Goal: Task Accomplishment & Management: Manage account settings

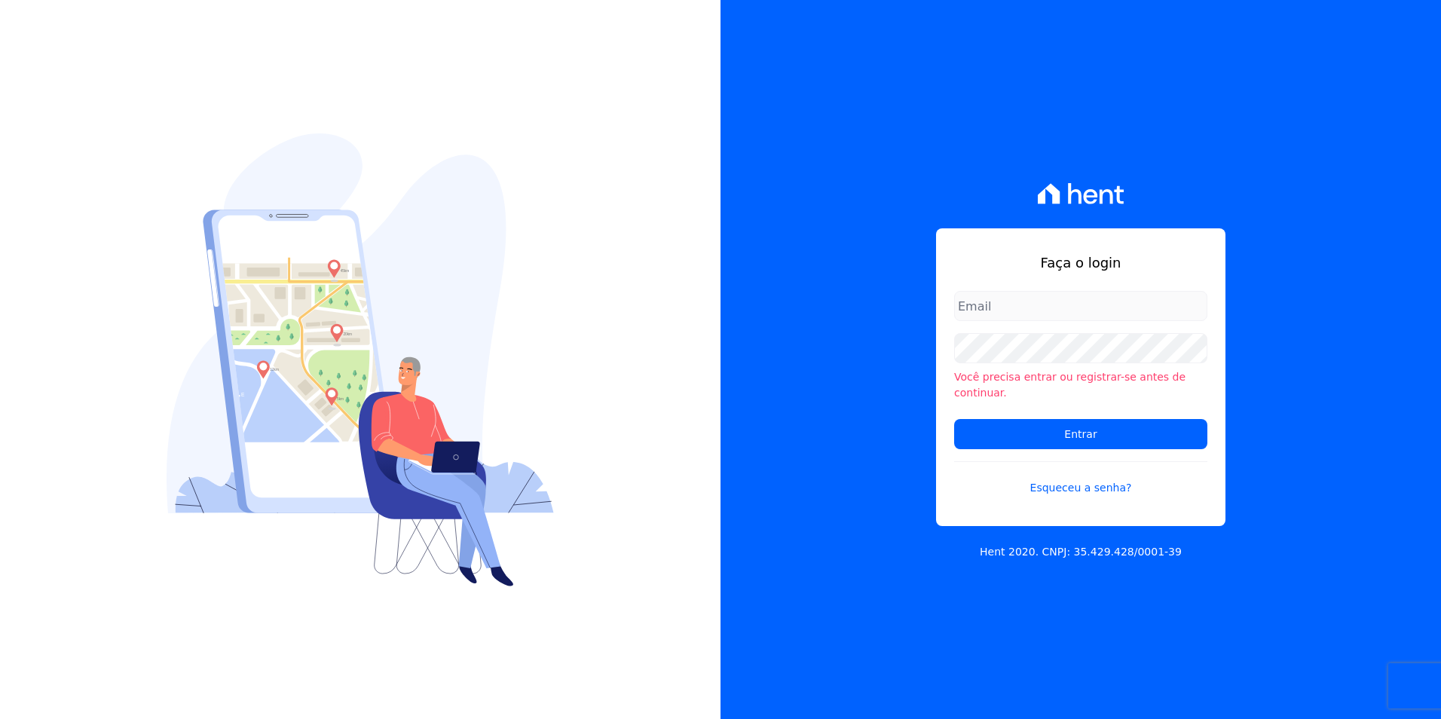
type input "barbara@blendi.com.br"
drag, startPoint x: 0, startPoint y: 0, endPoint x: 1139, endPoint y: 420, distance: 1214.1
click at [1139, 420] on input "Entrar" at bounding box center [1080, 434] width 253 height 30
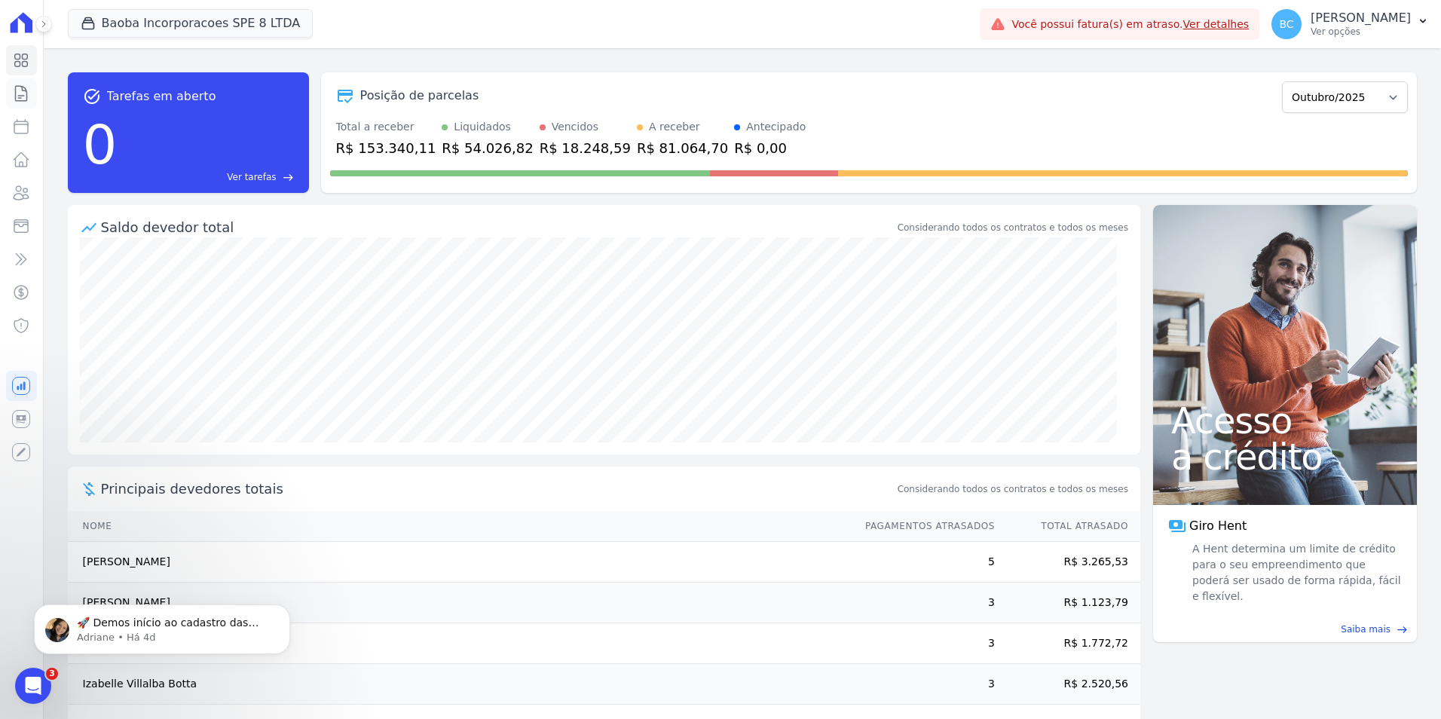
click at [26, 93] on icon at bounding box center [21, 93] width 18 height 18
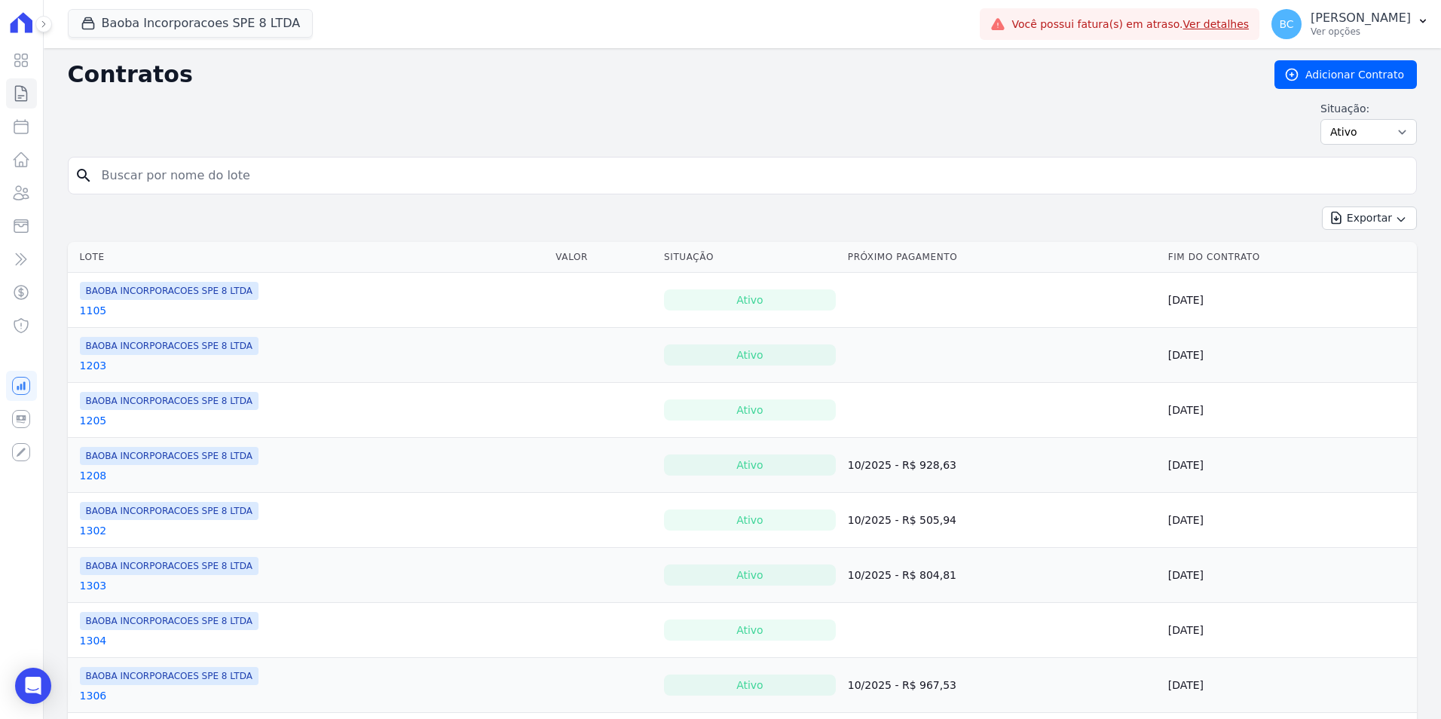
click at [276, 172] on input "search" at bounding box center [751, 175] width 1317 height 30
type input "vinicius ferreira"
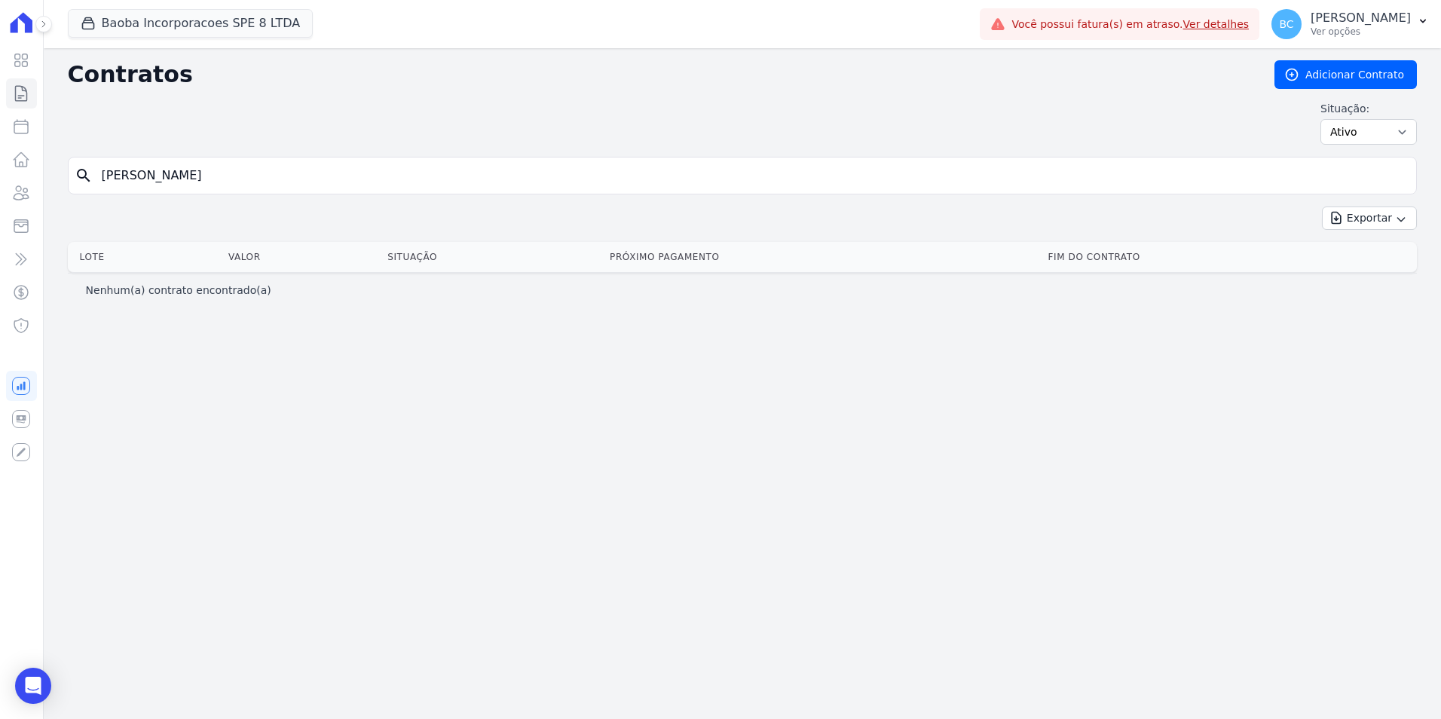
click at [209, 172] on input "vinicius ferreira" at bounding box center [751, 175] width 1317 height 30
type input "vinicius ferre"
drag, startPoint x: 214, startPoint y: 174, endPoint x: 145, endPoint y: 185, distance: 70.2
click at [145, 185] on input "vinicius ferreira" at bounding box center [751, 175] width 1317 height 30
type input "vinicius soares"
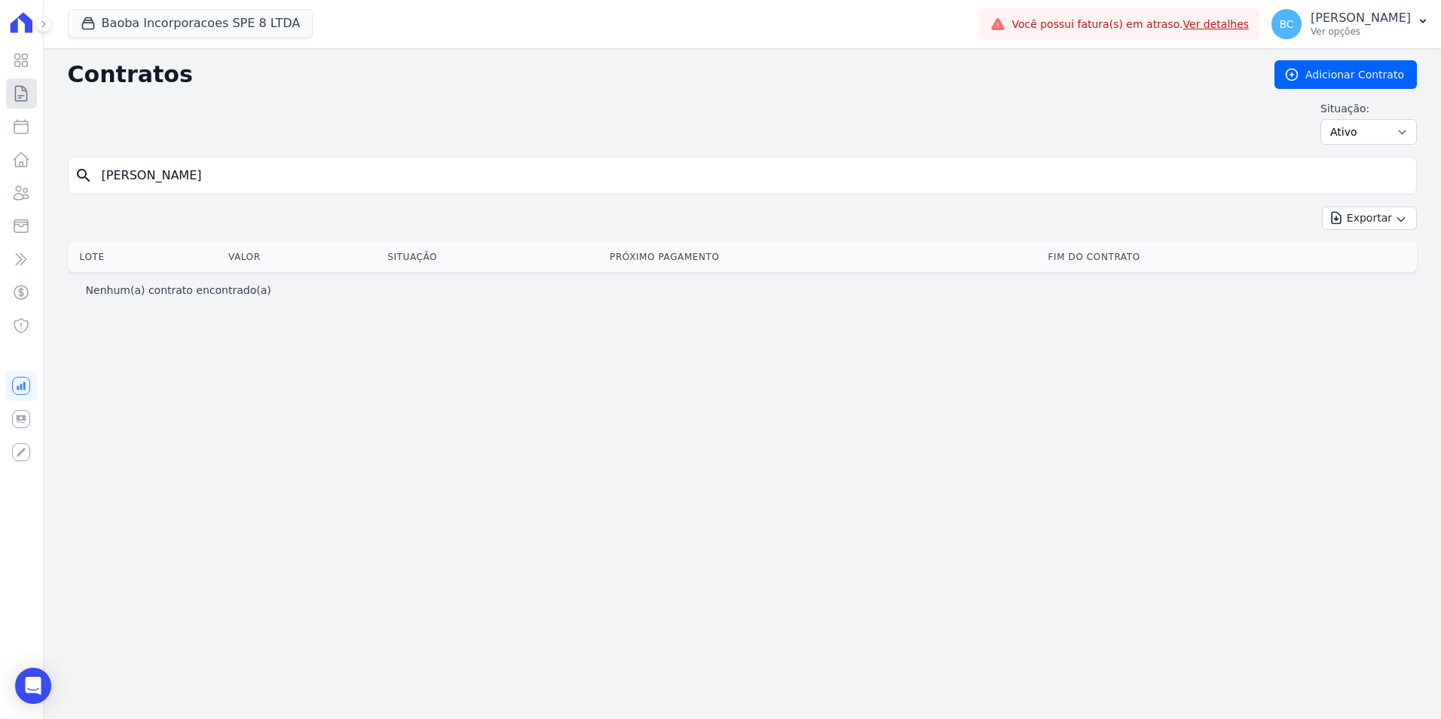
click at [14, 97] on icon at bounding box center [21, 93] width 18 height 18
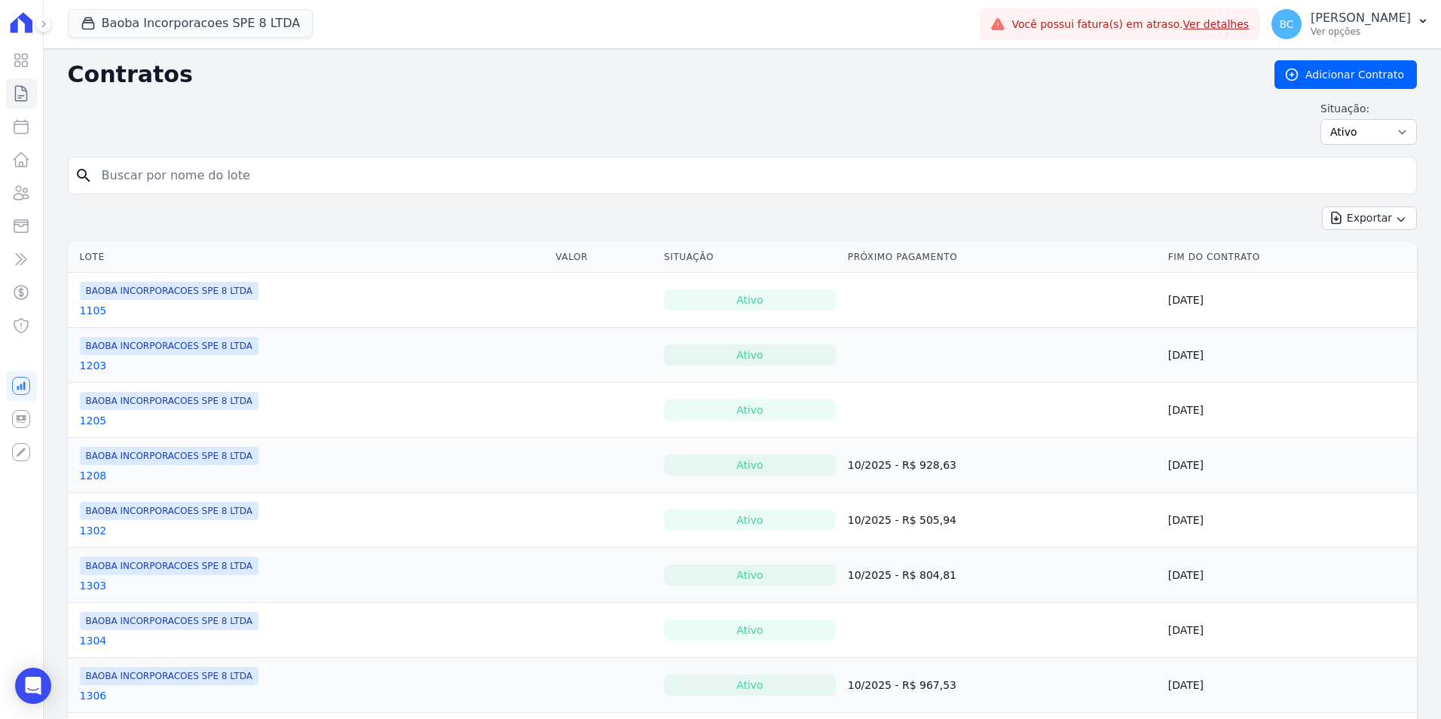
click at [24, 133] on icon at bounding box center [21, 127] width 18 height 18
click at [24, 127] on icon at bounding box center [21, 127] width 18 height 18
select select
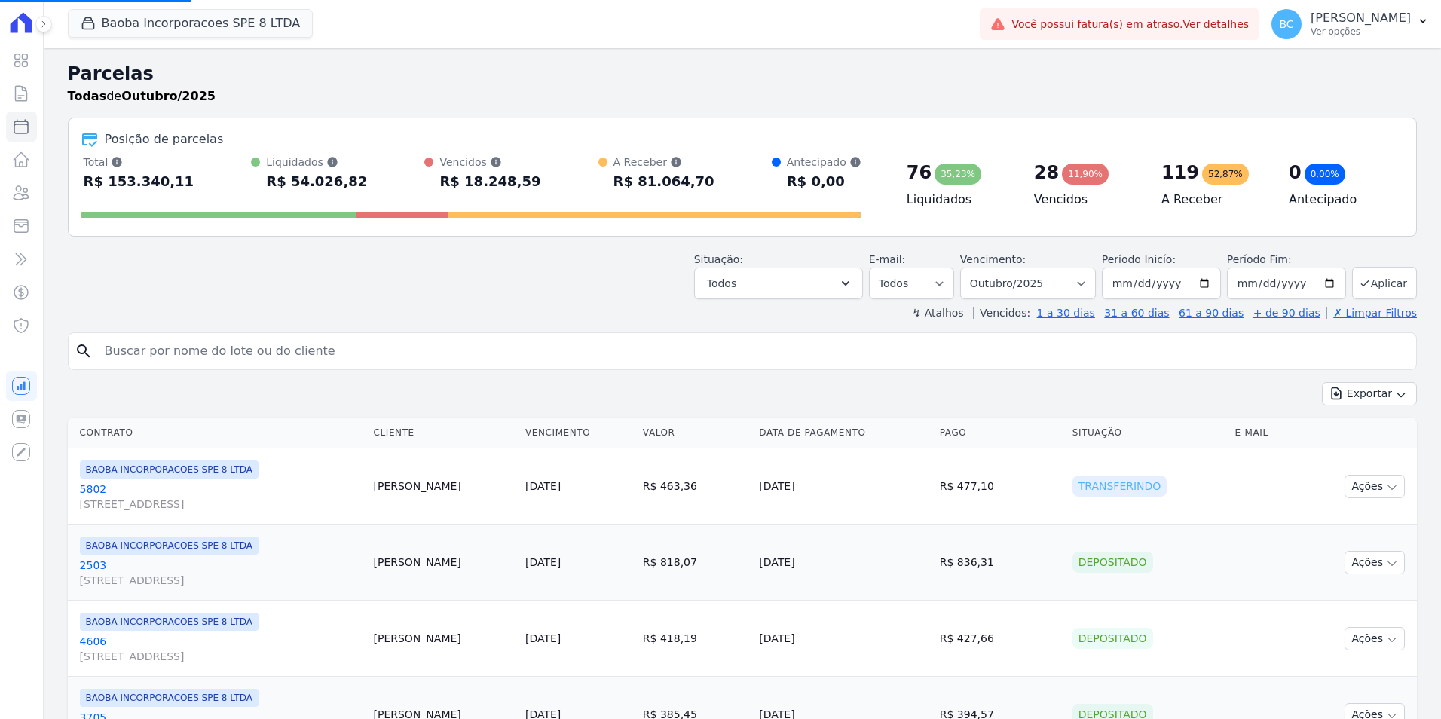
select select
click at [115, 352] on input "search" at bounding box center [753, 351] width 1314 height 30
type input "vinicius soares"
select select
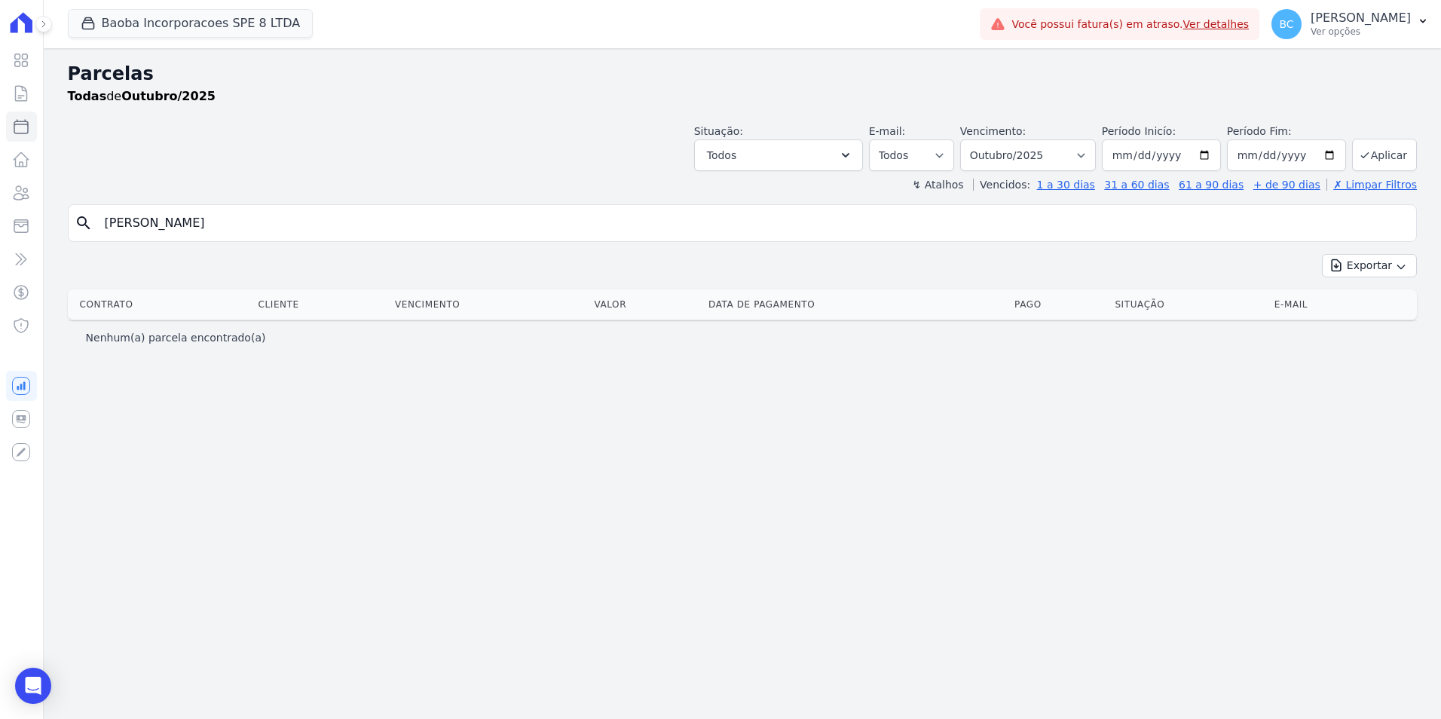
drag, startPoint x: 177, startPoint y: 224, endPoint x: 147, endPoint y: 224, distance: 30.1
click at [147, 224] on input "vinicius soares" at bounding box center [753, 223] width 1314 height 30
type input "vinicius ferreira"
select select
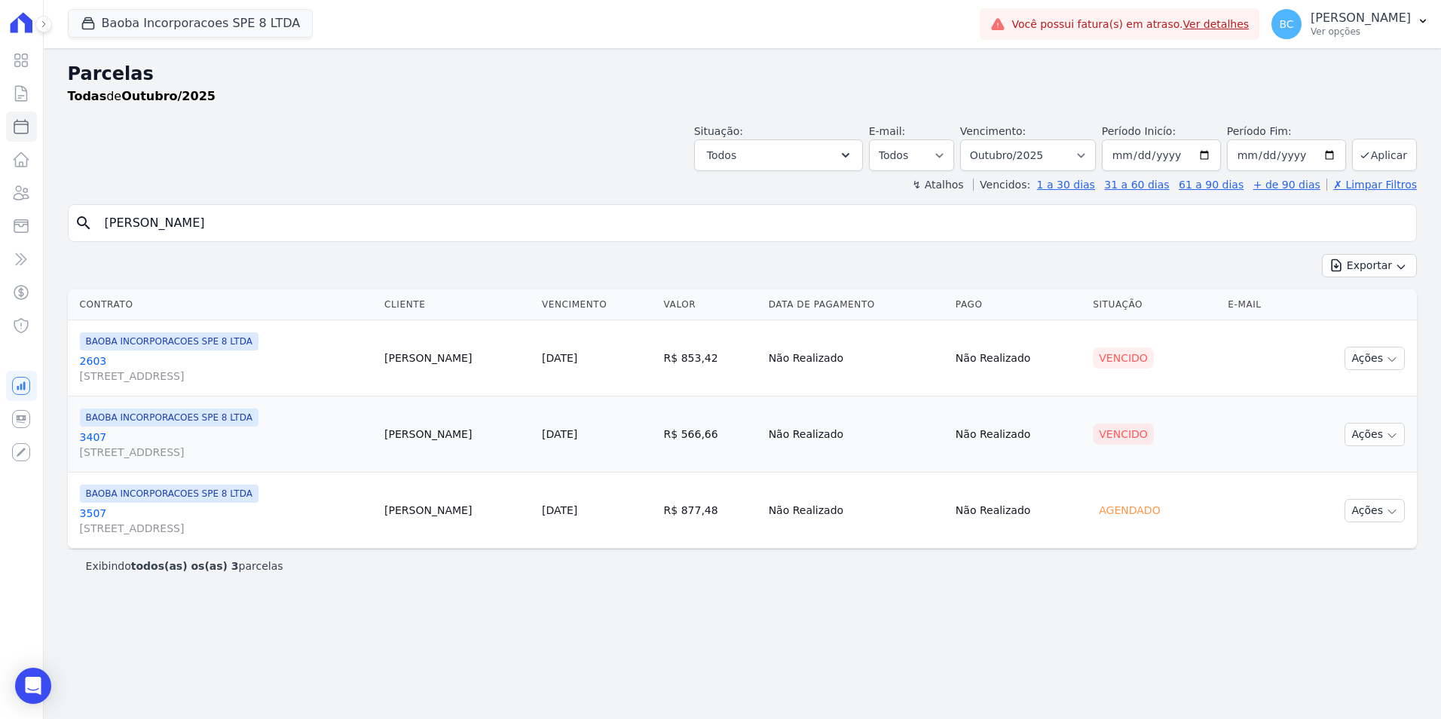
click at [94, 438] on link "3407 AV SETE DE SETEMBRO, 4995, LOJA 02 COND NEW ORLEANSRESIDENC" at bounding box center [226, 444] width 293 height 30
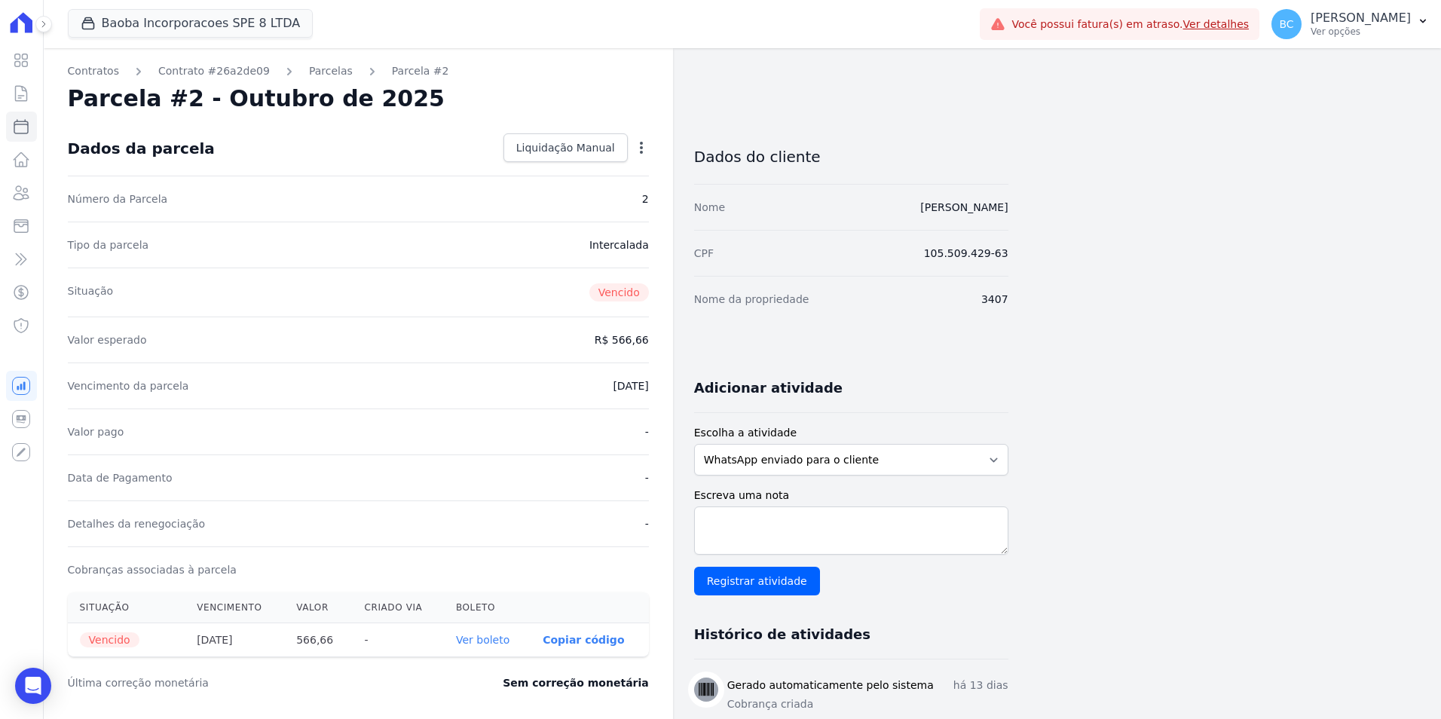
click at [639, 154] on icon "button" at bounding box center [641, 147] width 15 height 15
click at [595, 191] on link "Cancelar Cobrança" at bounding box center [576, 195] width 133 height 27
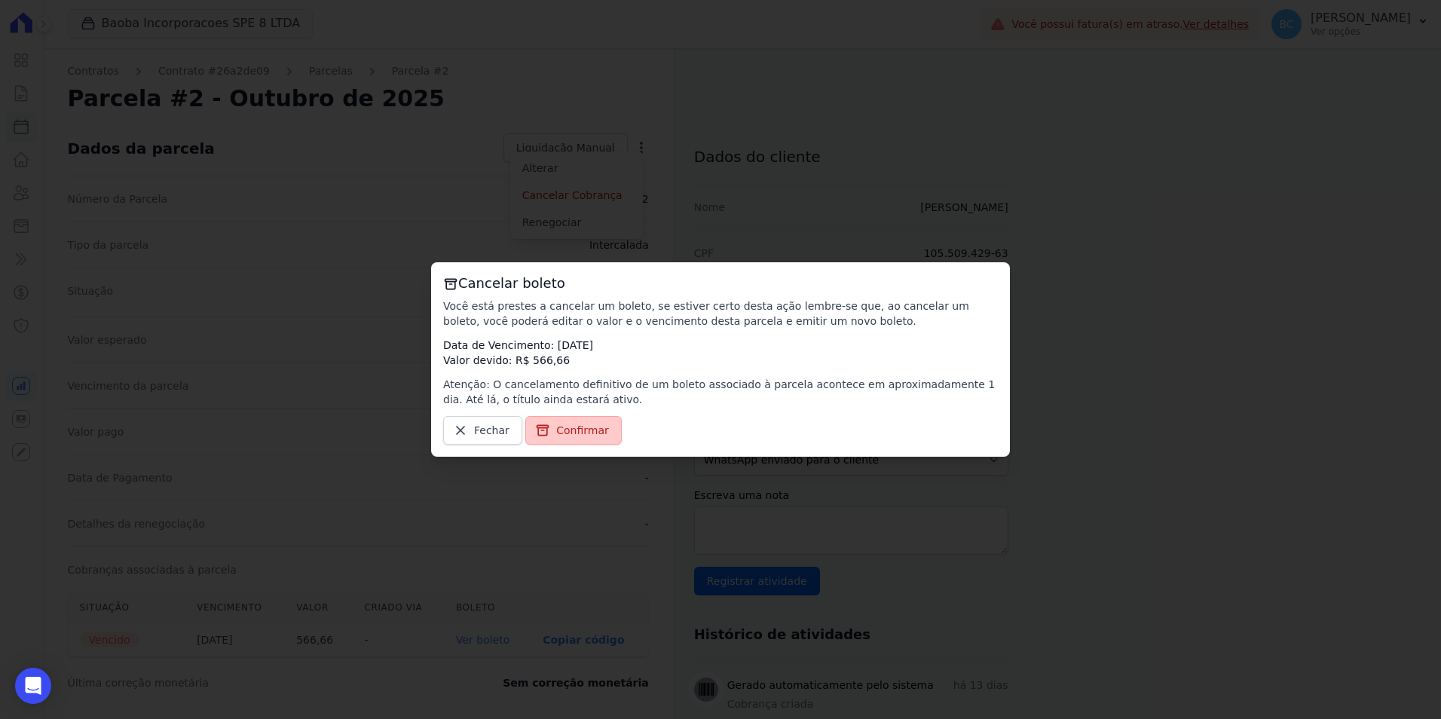
click at [561, 426] on span "Confirmar" at bounding box center [582, 430] width 53 height 15
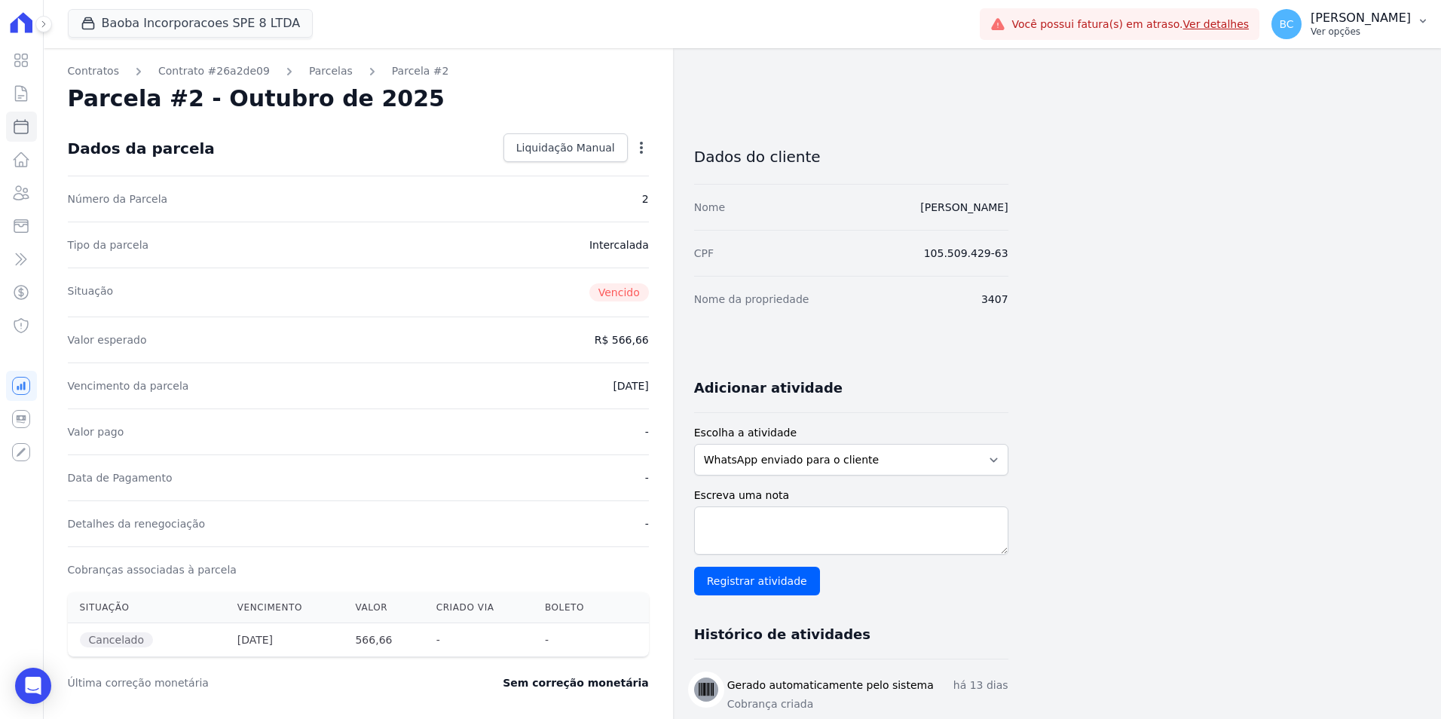
click at [1310, 32] on p "Ver opções" at bounding box center [1360, 32] width 100 height 12
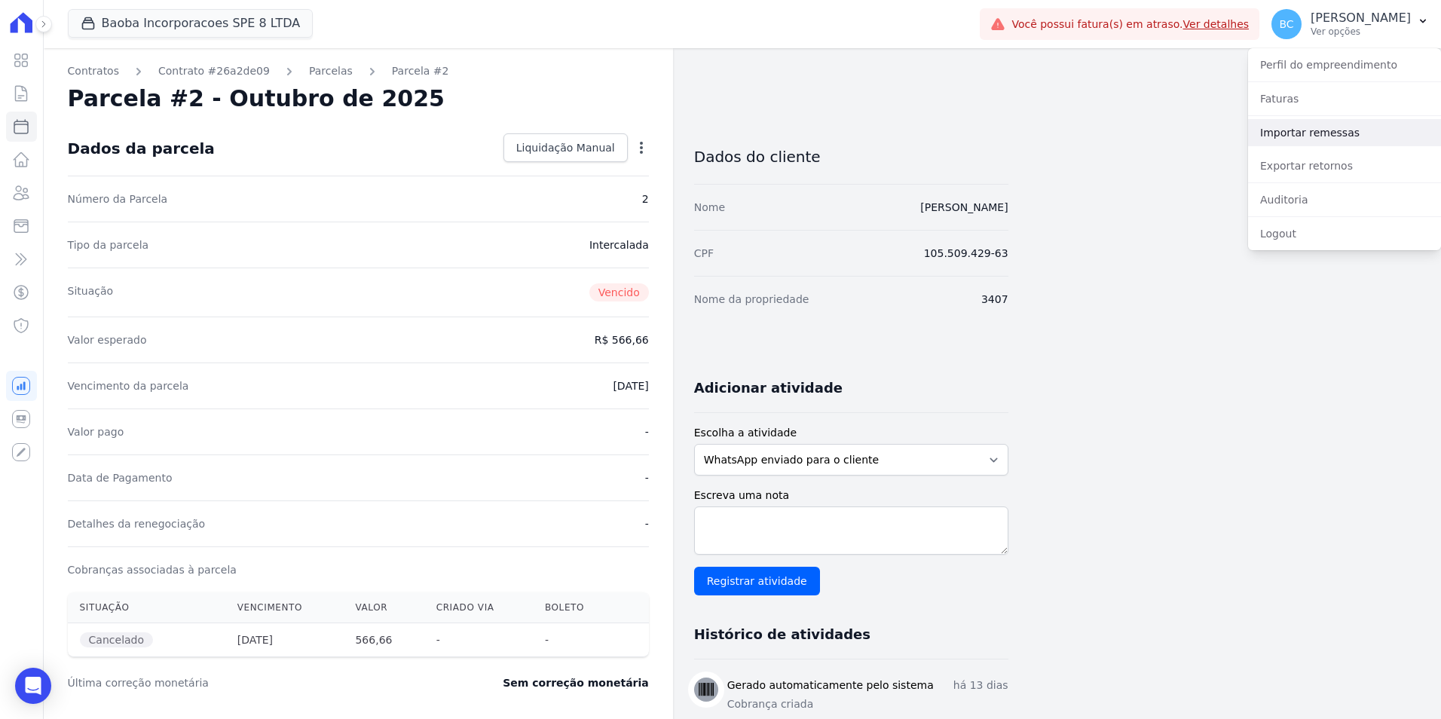
click at [1269, 134] on link "Importar remessas" at bounding box center [1344, 132] width 193 height 27
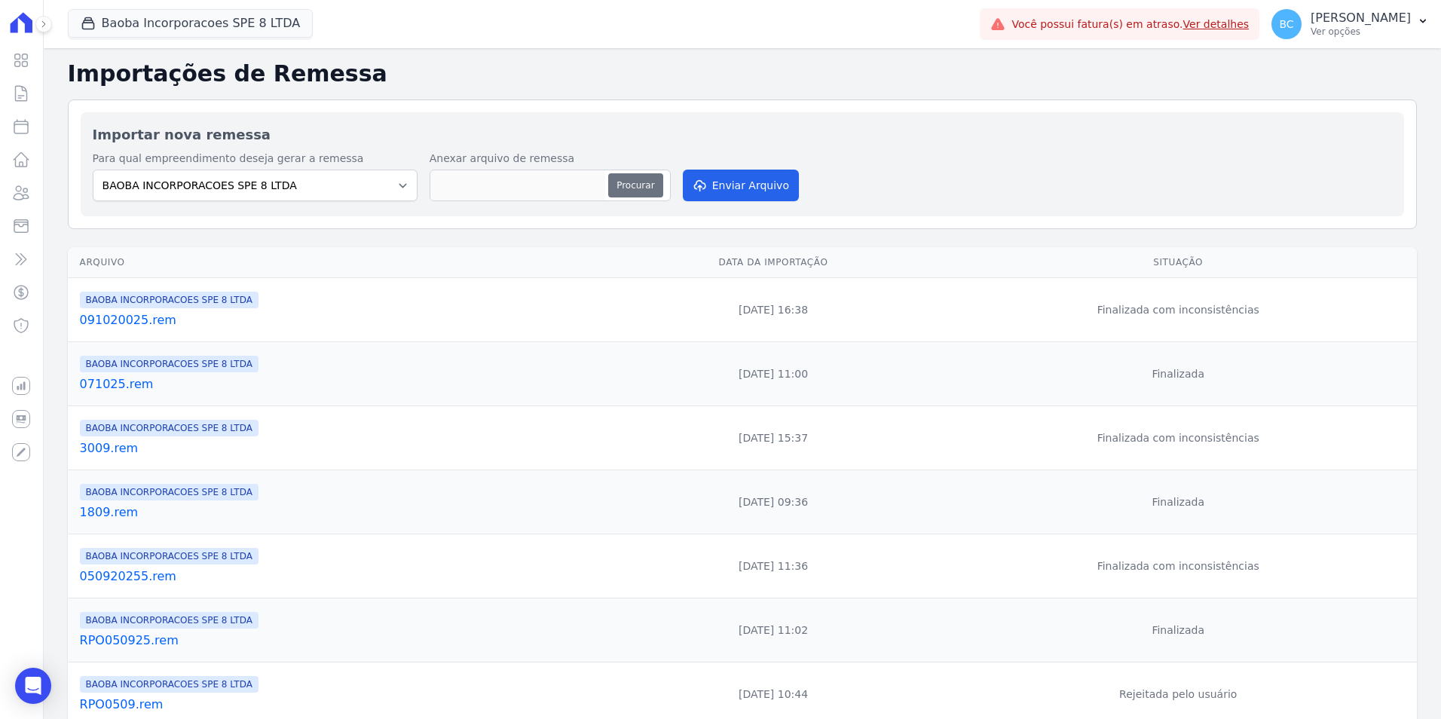
click at [620, 176] on button "Procurar" at bounding box center [635, 185] width 54 height 24
type input "141025.rem"
click at [720, 196] on button "Enviar Arquivo" at bounding box center [741, 186] width 116 height 32
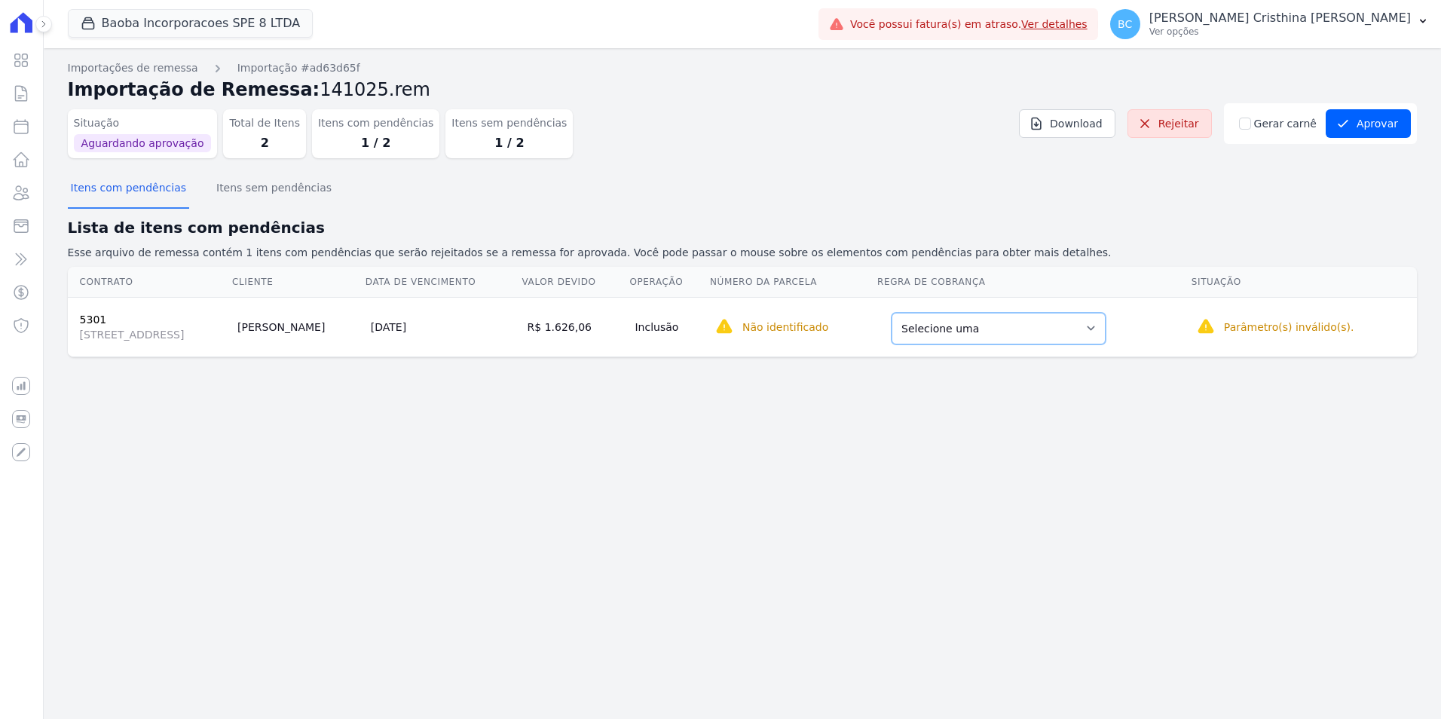
click at [1105, 339] on select "Selecione uma Nova Parcela Avulsa Parcela Avulsa Existente Intercalada (29 X R$…" at bounding box center [998, 329] width 214 height 32
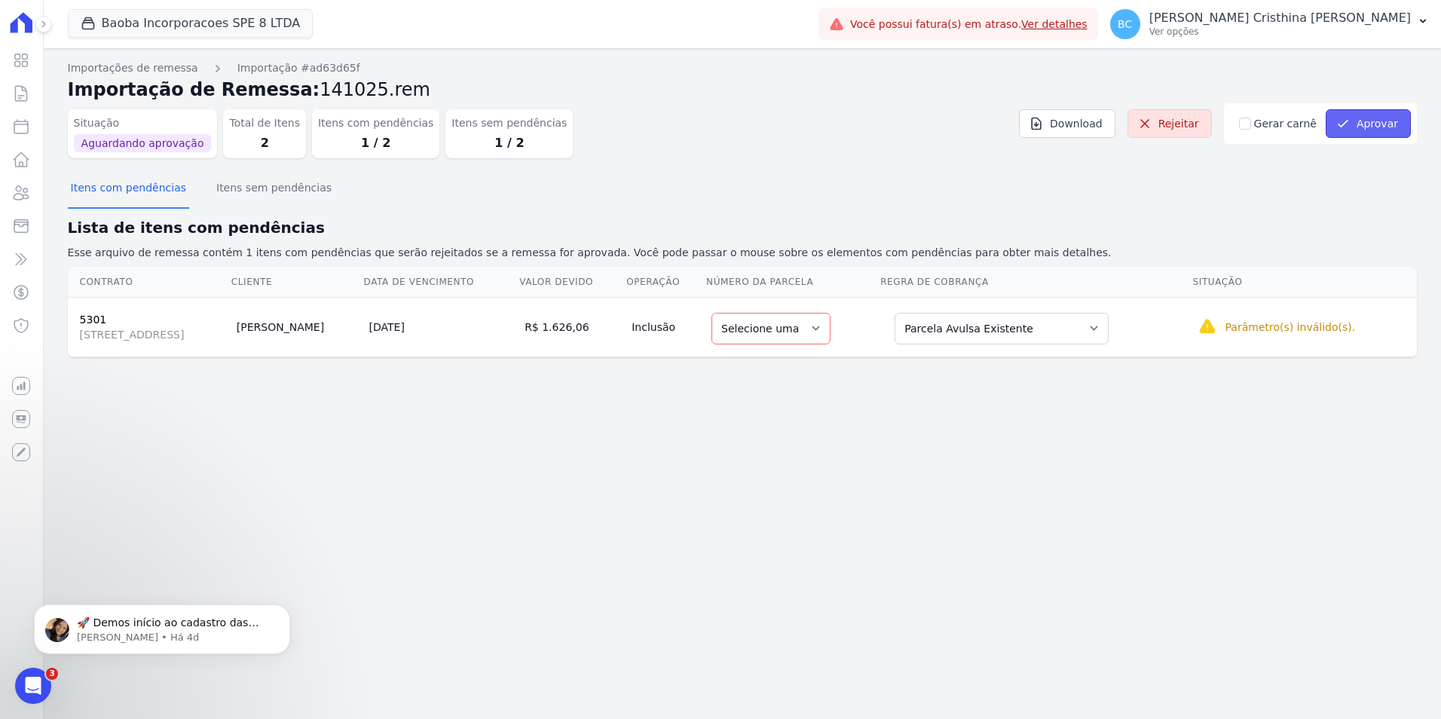
click at [1358, 119] on button "Aprovar" at bounding box center [1367, 123] width 85 height 29
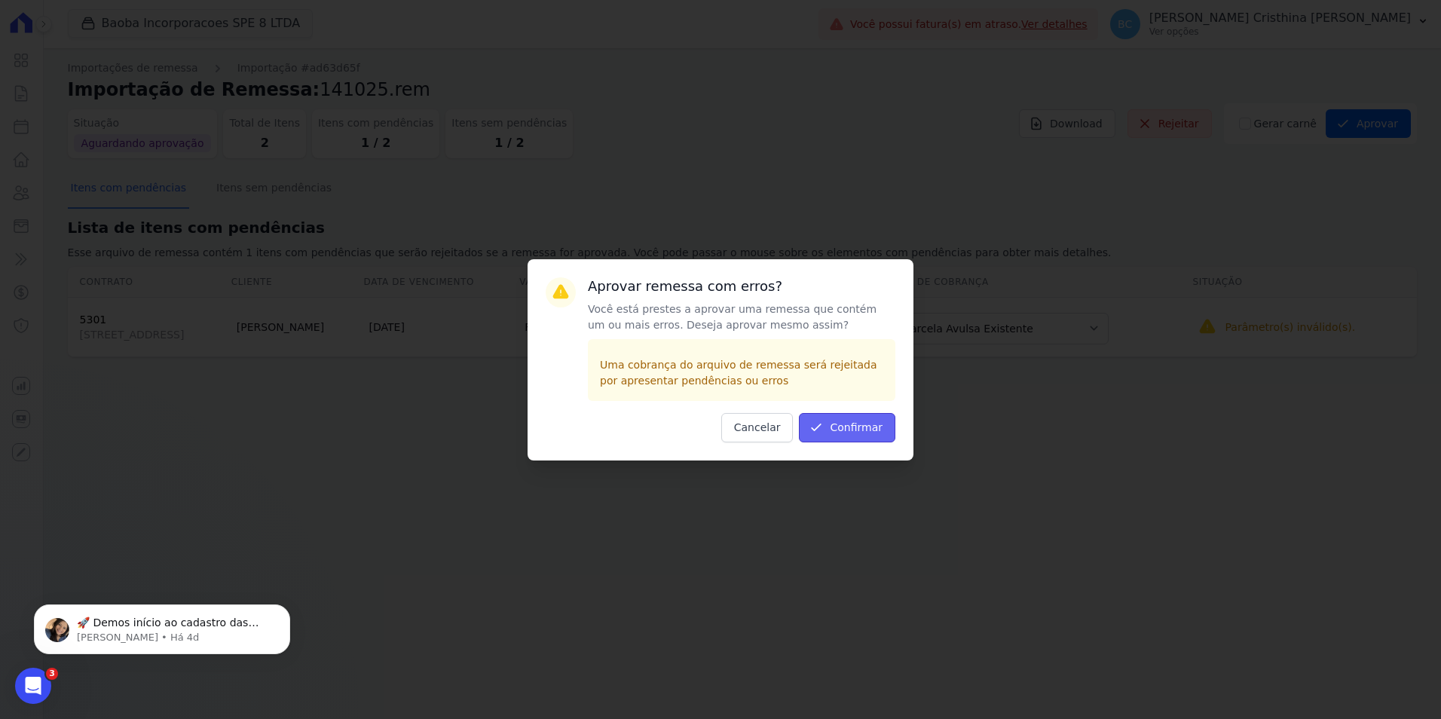
click at [865, 426] on button "Confirmar" at bounding box center [847, 427] width 96 height 29
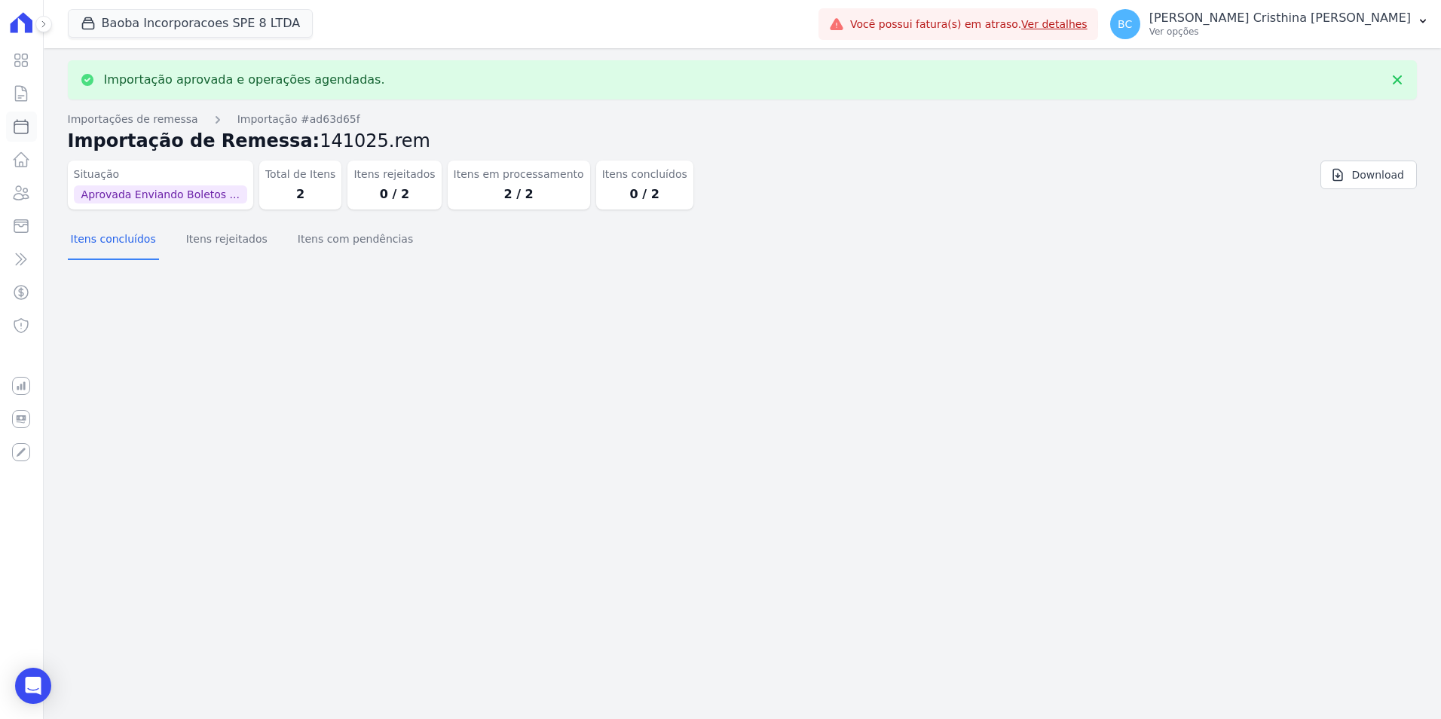
click at [16, 124] on icon at bounding box center [21, 127] width 18 height 18
select select
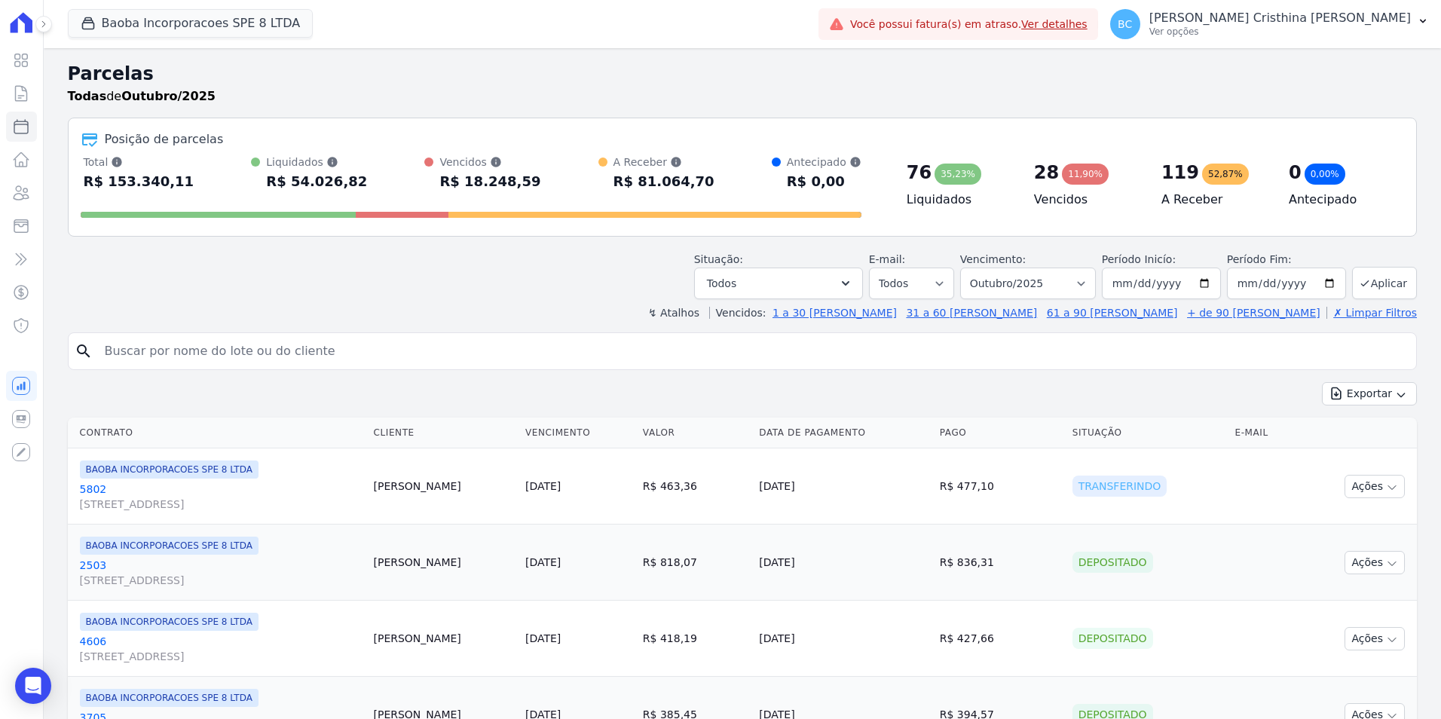
click at [287, 346] on input "search" at bounding box center [753, 351] width 1314 height 30
type input "vinicius ferreira"
select select
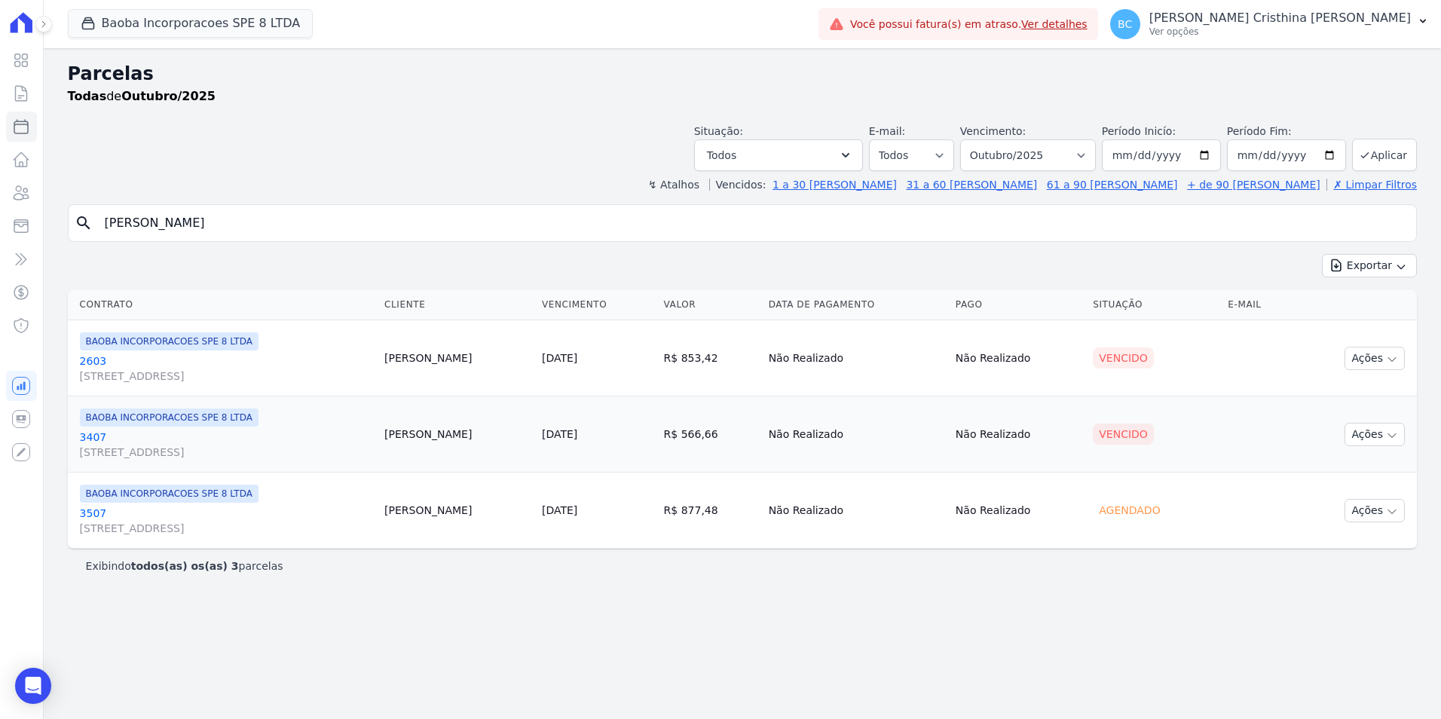
click at [99, 436] on link "3407 AV SETE DE SETEMBRO, 4995, LOJA 02 COND NEW ORLEANSRESIDENC" at bounding box center [226, 444] width 293 height 30
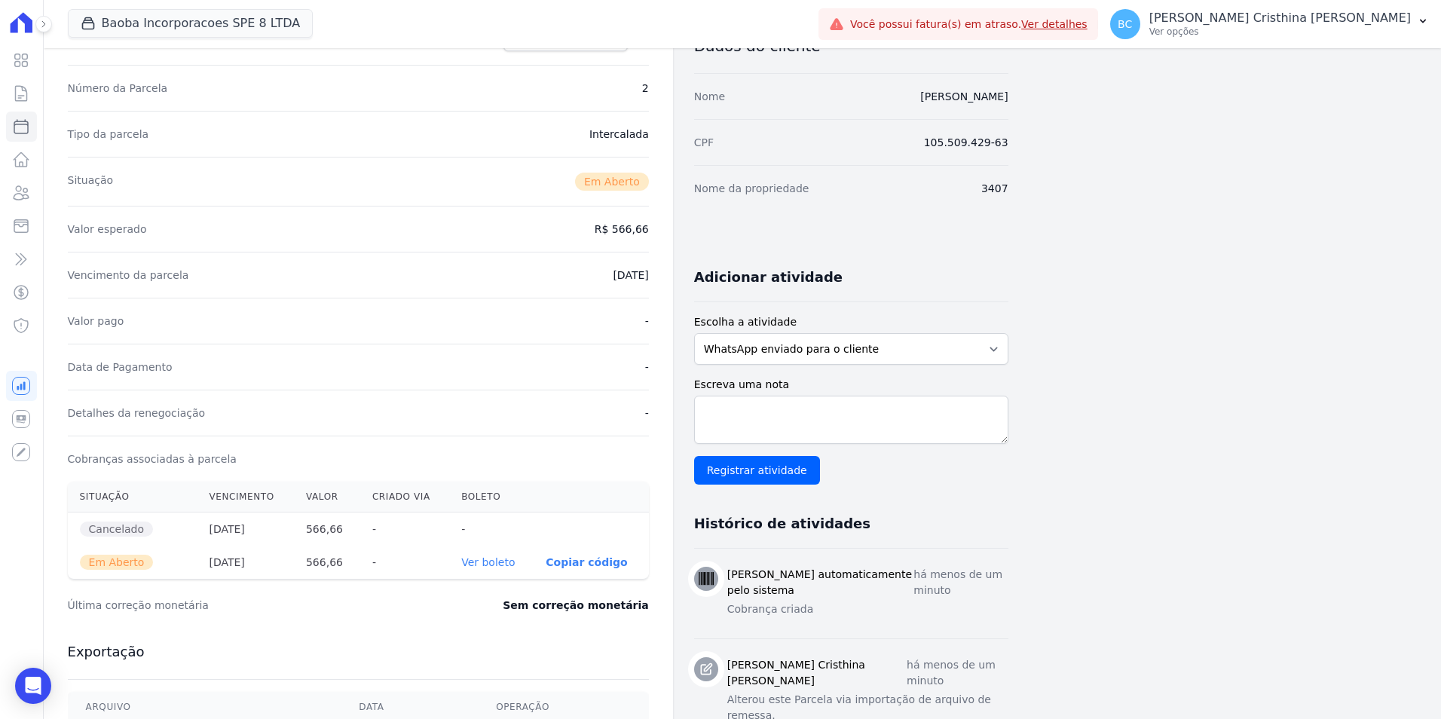
scroll to position [151, 0]
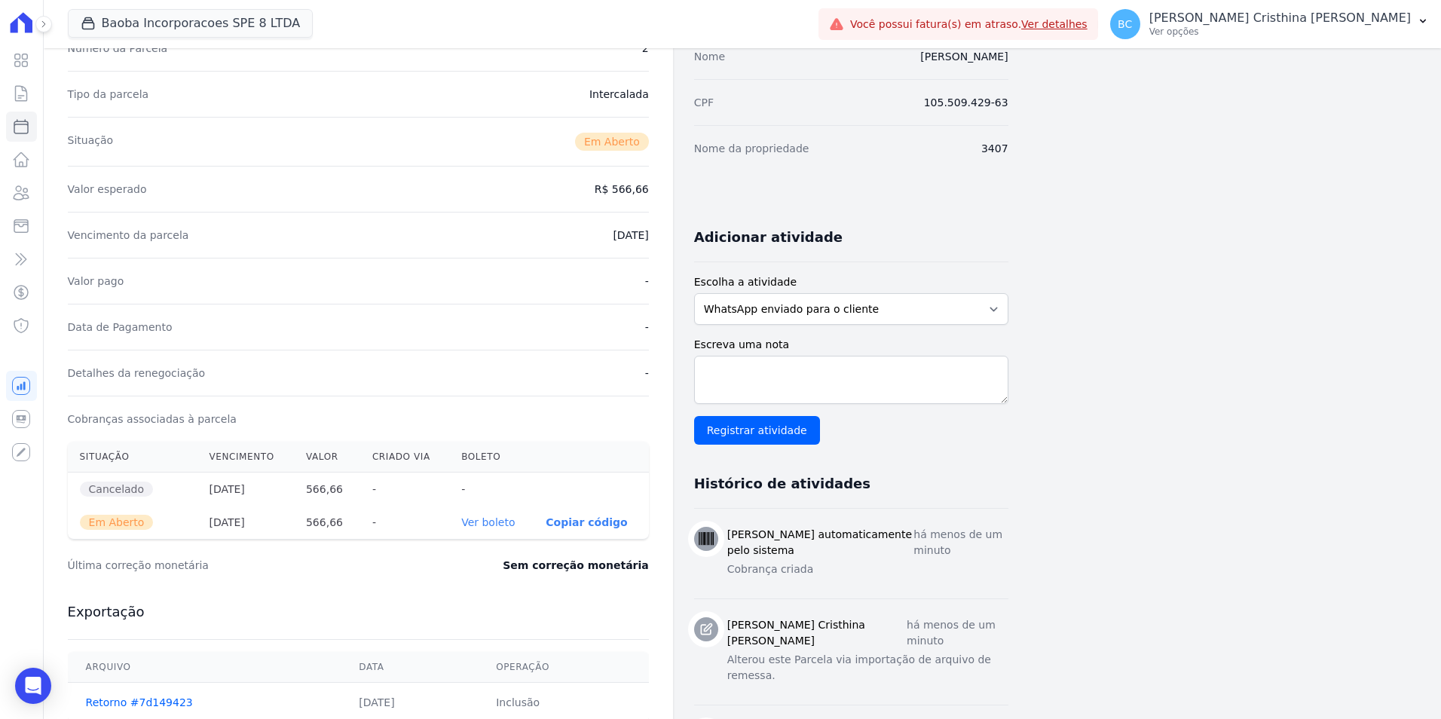
click at [502, 527] on link "Ver boleto" at bounding box center [487, 522] width 53 height 12
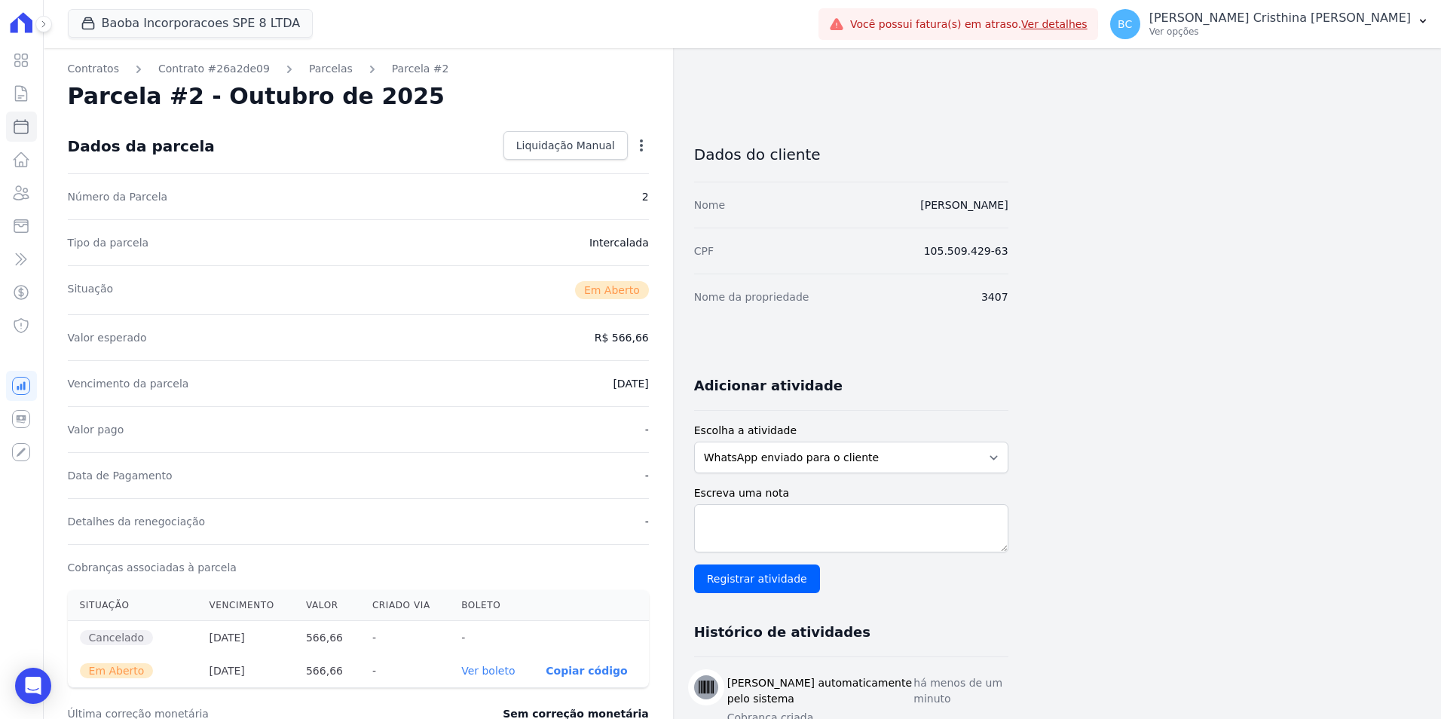
scroll to position [0, 0]
click at [1197, 335] on div "Contratos Contrato #26a2de09 Parcelas Parcela #2 Parcela #2 - Outubro de 2025 D…" at bounding box center [730, 662] width 1373 height 1228
drag, startPoint x: 955, startPoint y: 212, endPoint x: 871, endPoint y: 214, distance: 84.4
click at [871, 214] on div "Contratos Contrato #26a2de09 Parcelas Parcela #2 Parcela #2 - Outubro de 2025 D…" at bounding box center [730, 662] width 1373 height 1228
drag, startPoint x: 653, startPoint y: 338, endPoint x: 591, endPoint y: 344, distance: 62.2
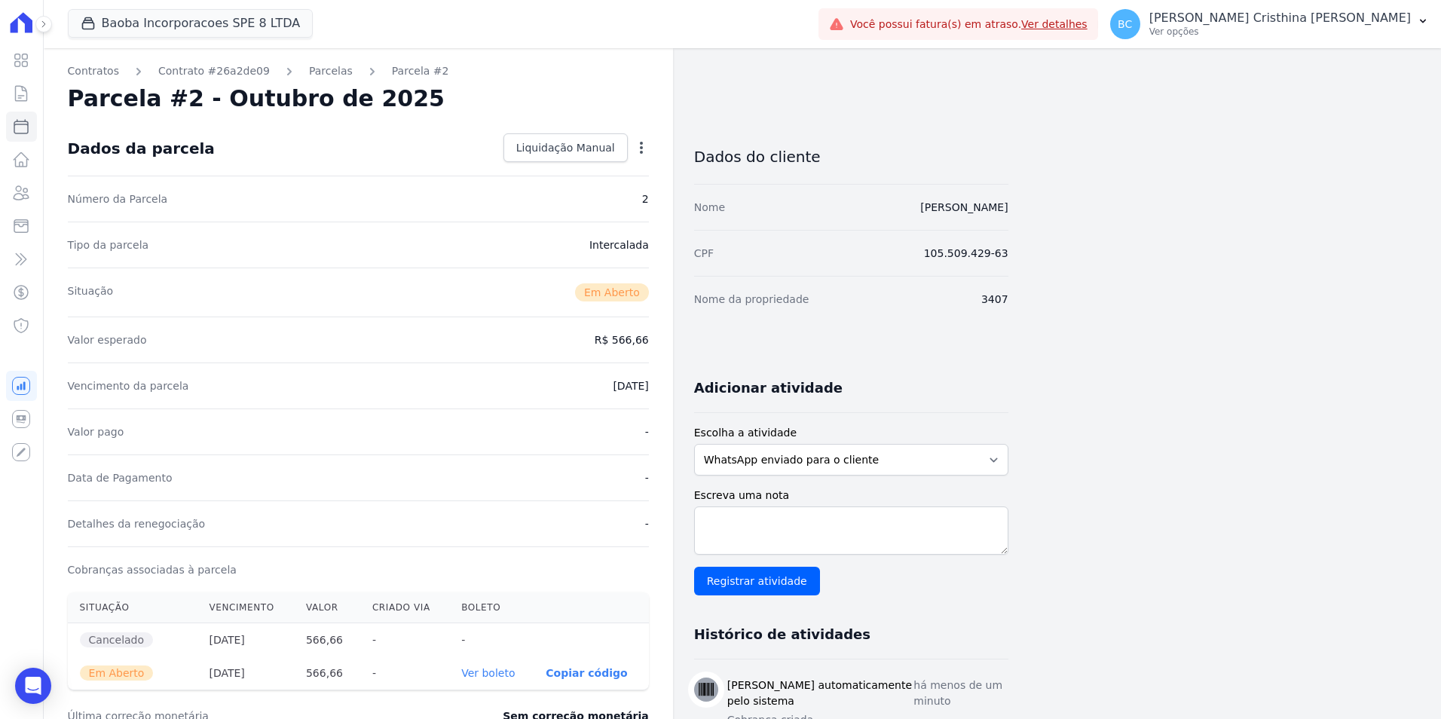
click at [591, 344] on div "Contratos Contrato #26a2de09 Parcelas Parcela #2 Parcela #2 - Outubro de 2025 D…" at bounding box center [358, 662] width 629 height 1228
click at [1317, 32] on p "Ver opções" at bounding box center [1279, 32] width 261 height 12
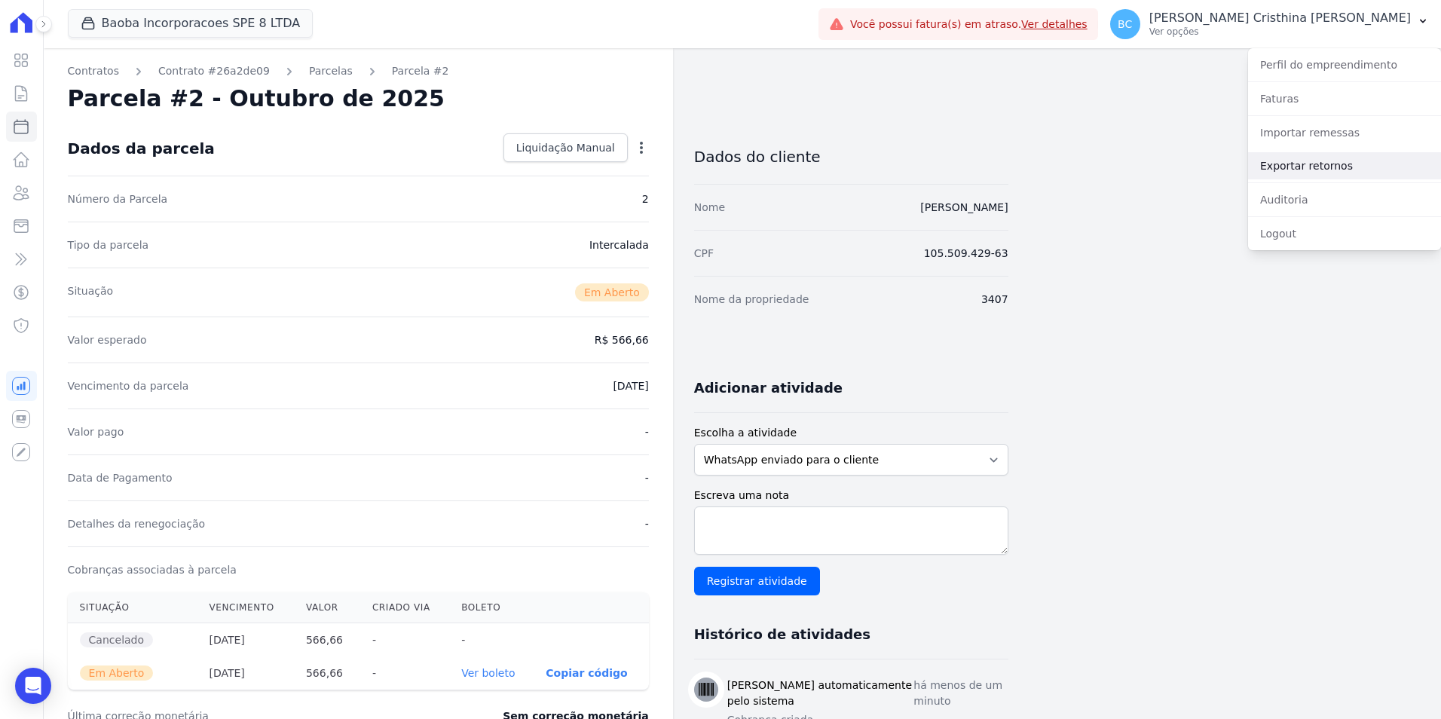
click at [1274, 170] on link "Exportar retornos" at bounding box center [1344, 165] width 193 height 27
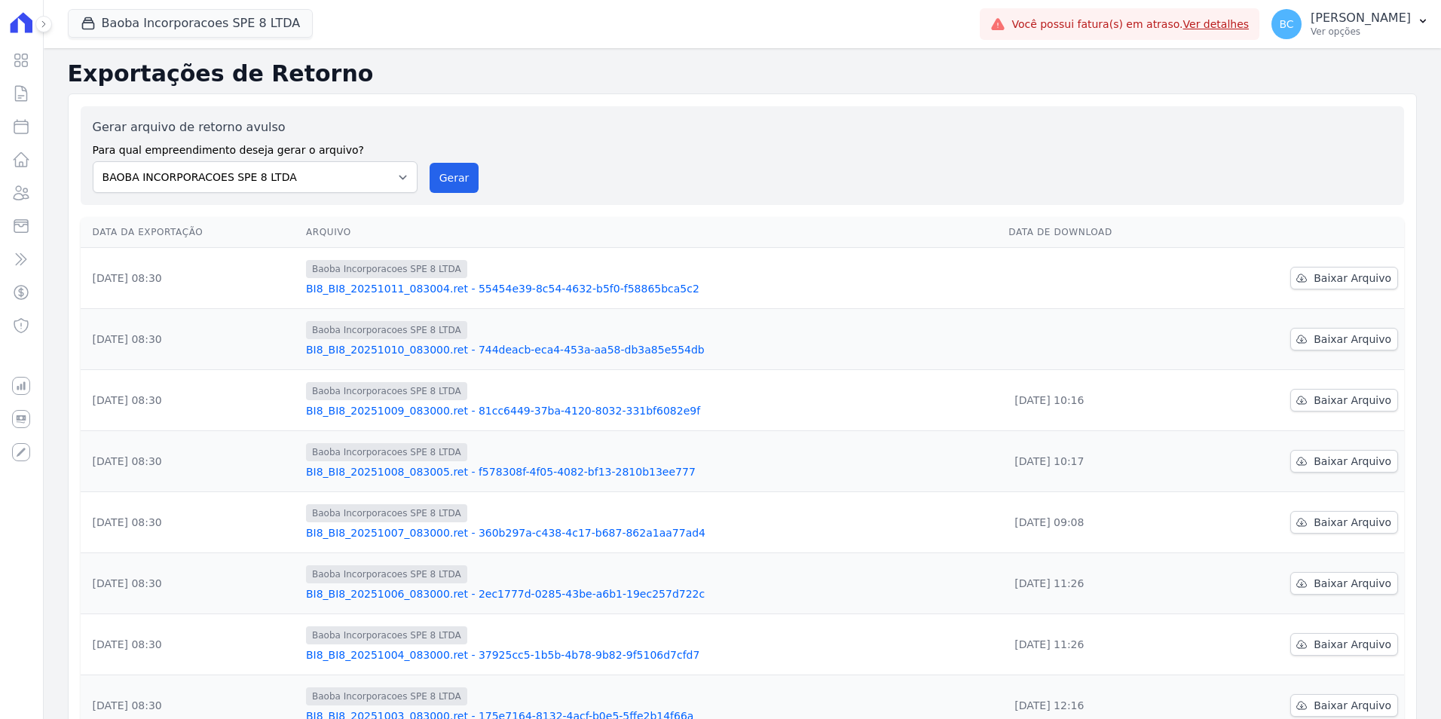
click at [791, 115] on div "Gerar arquivo de retorno avulso Para qual empreendimento deseja gerar o arquivo…" at bounding box center [742, 155] width 1323 height 99
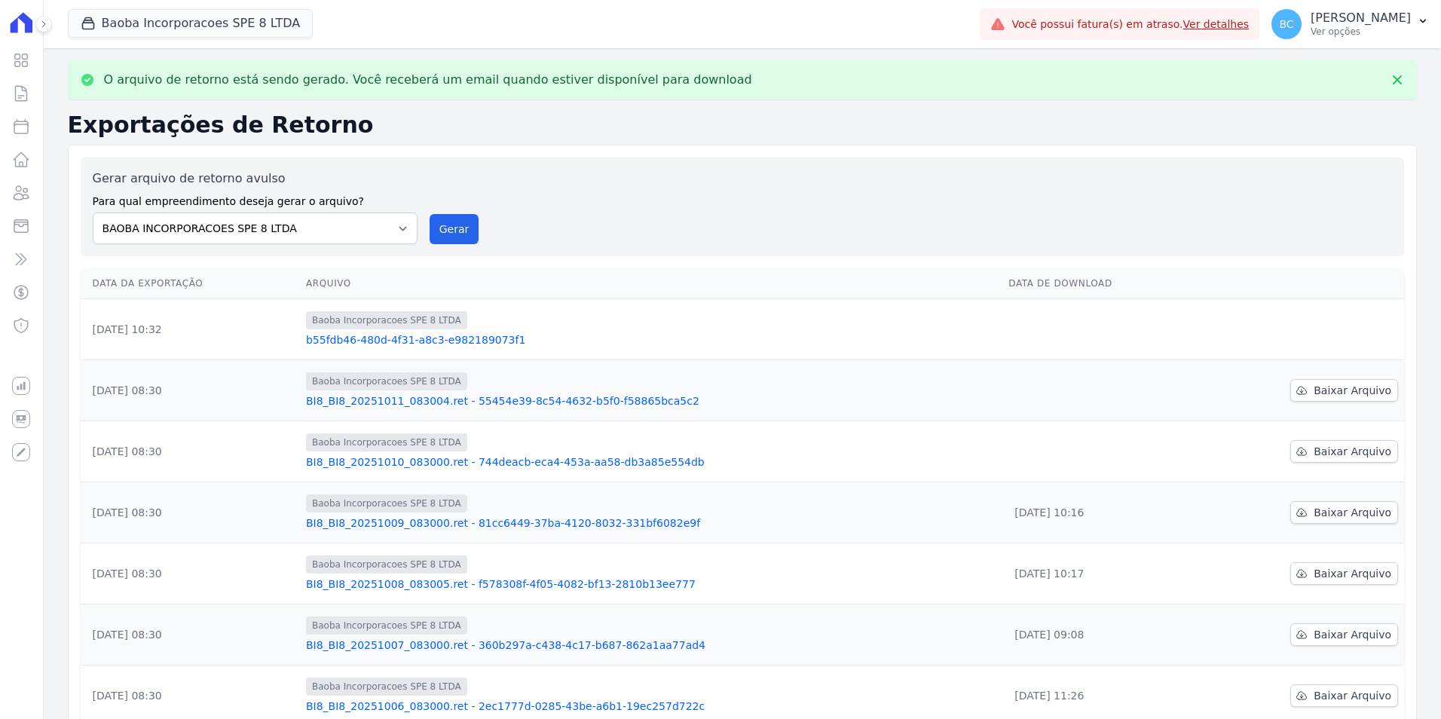
click at [767, 212] on div "Gerar arquivo de retorno avulso Para qual empreendimento deseja gerar o arquivo…" at bounding box center [742, 207] width 1299 height 75
click at [1346, 329] on td at bounding box center [1302, 329] width 204 height 61
click at [451, 220] on button "Gerar" at bounding box center [454, 229] width 50 height 30
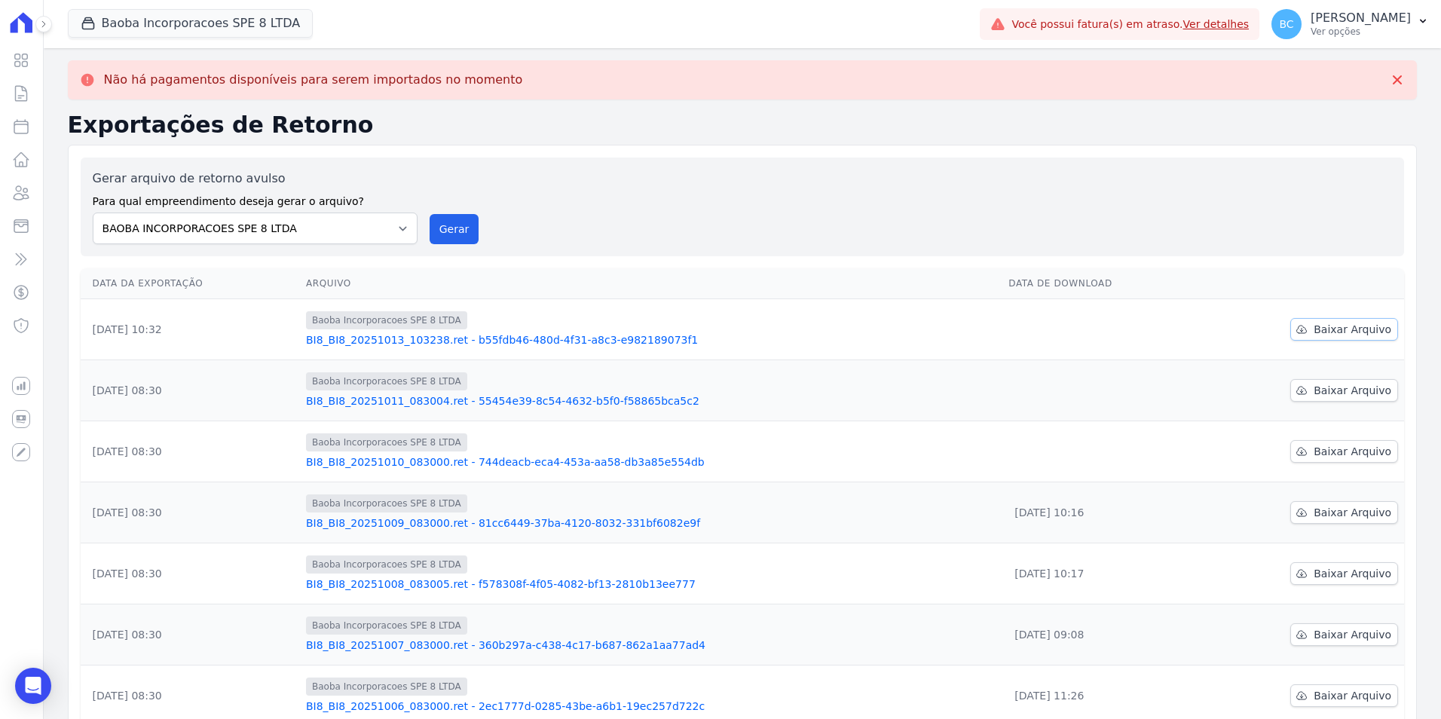
click at [1349, 319] on link "Baixar Arquivo" at bounding box center [1344, 329] width 108 height 23
click at [1341, 329] on span "Baixar Arquivo" at bounding box center [1352, 329] width 78 height 15
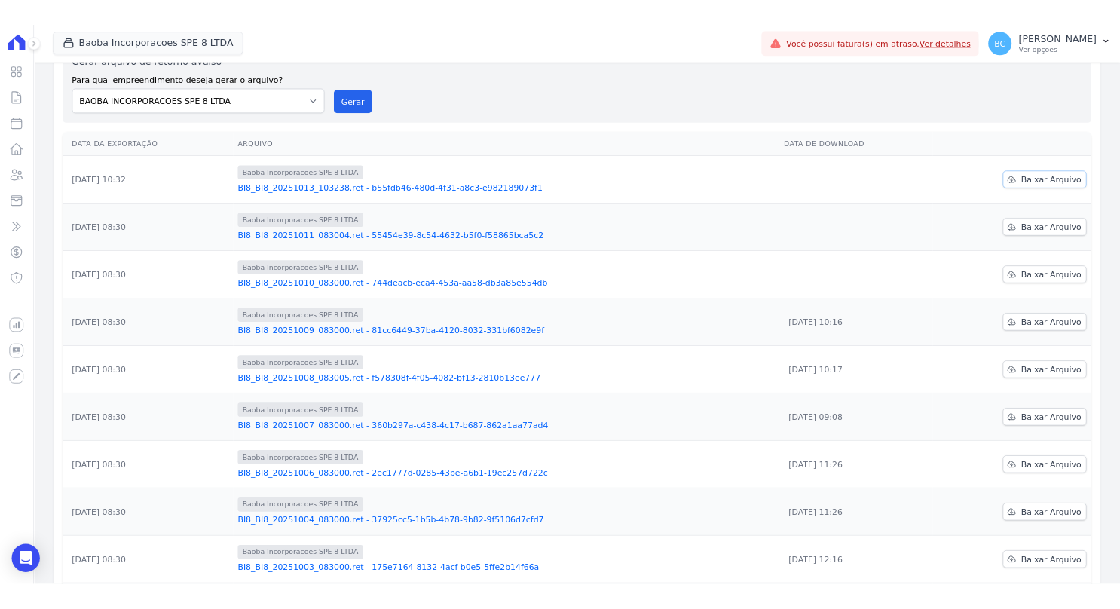
scroll to position [218, 0]
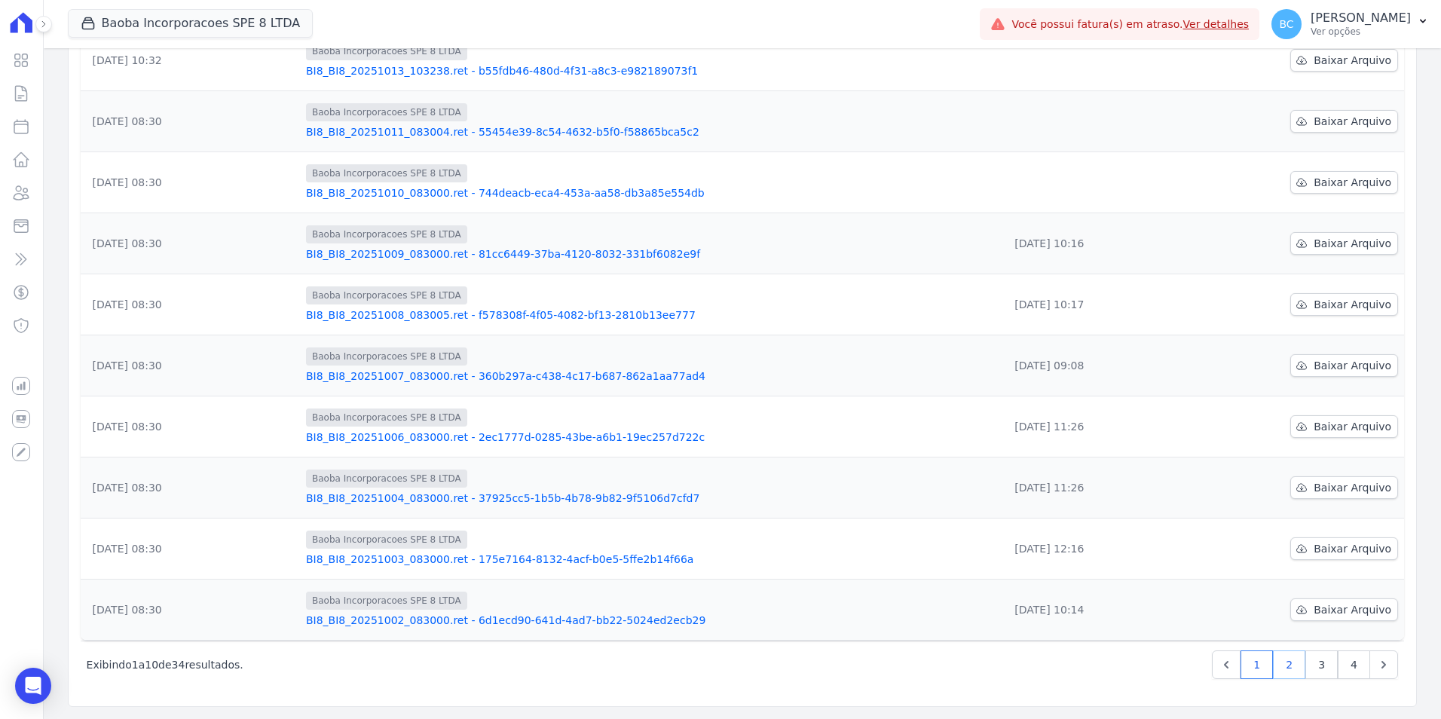
click at [1276, 671] on link "2" at bounding box center [1289, 664] width 32 height 29
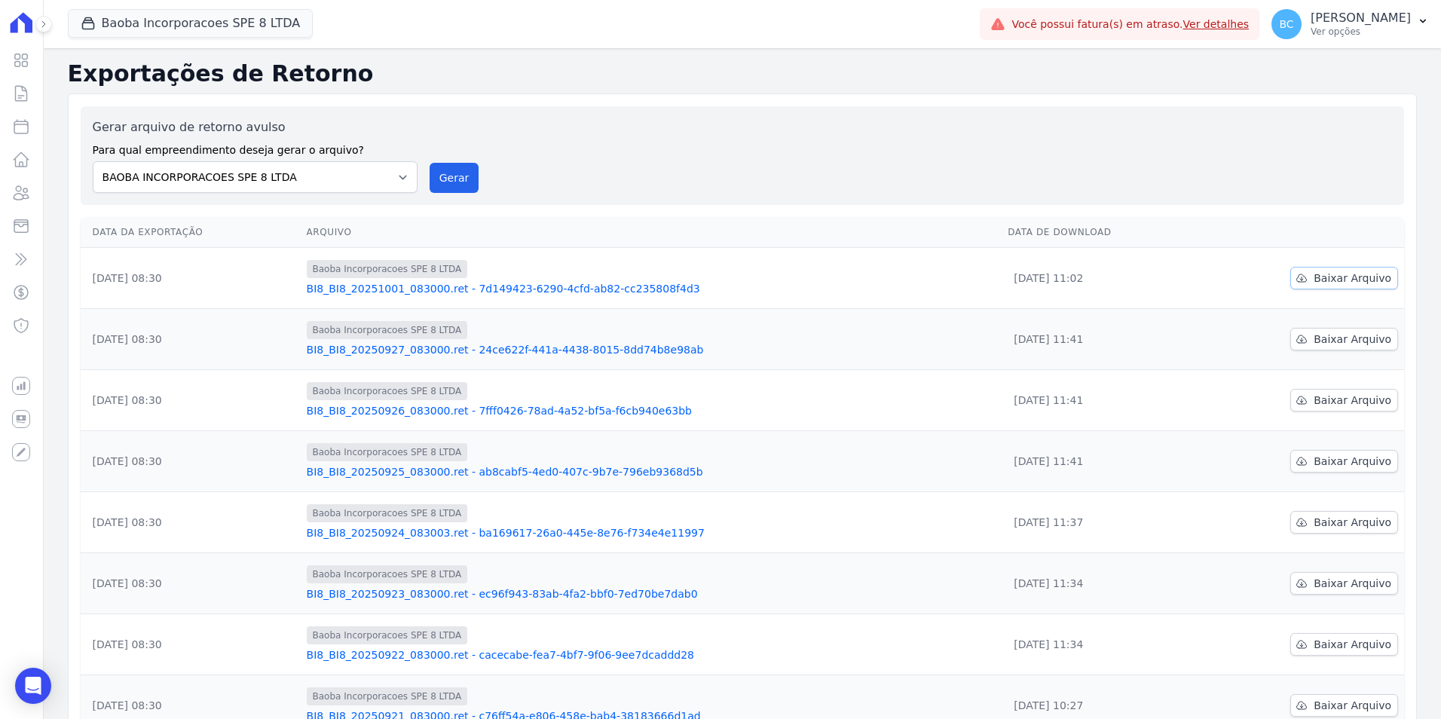
click at [1307, 278] on link "Baixar Arquivo" at bounding box center [1344, 278] width 108 height 23
click at [25, 92] on icon at bounding box center [21, 93] width 18 height 18
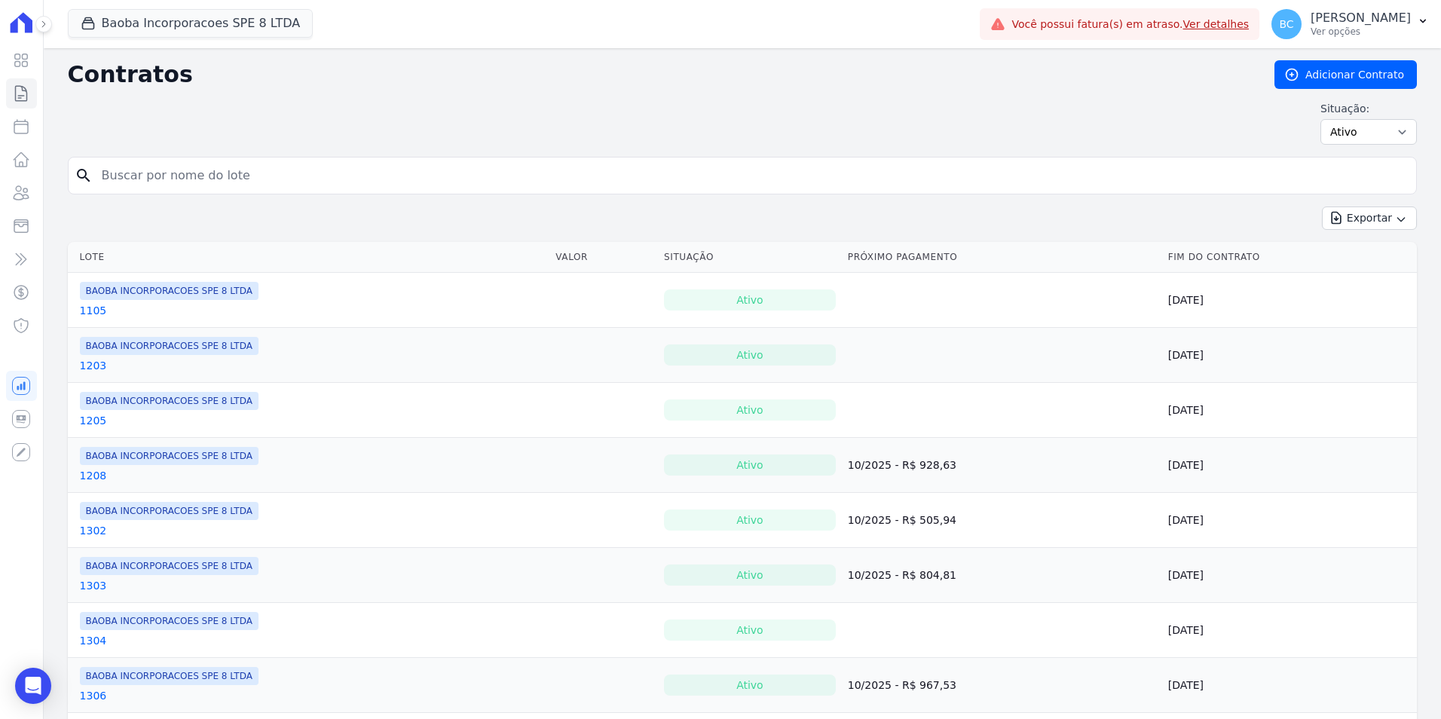
click at [186, 172] on input "search" at bounding box center [751, 175] width 1317 height 30
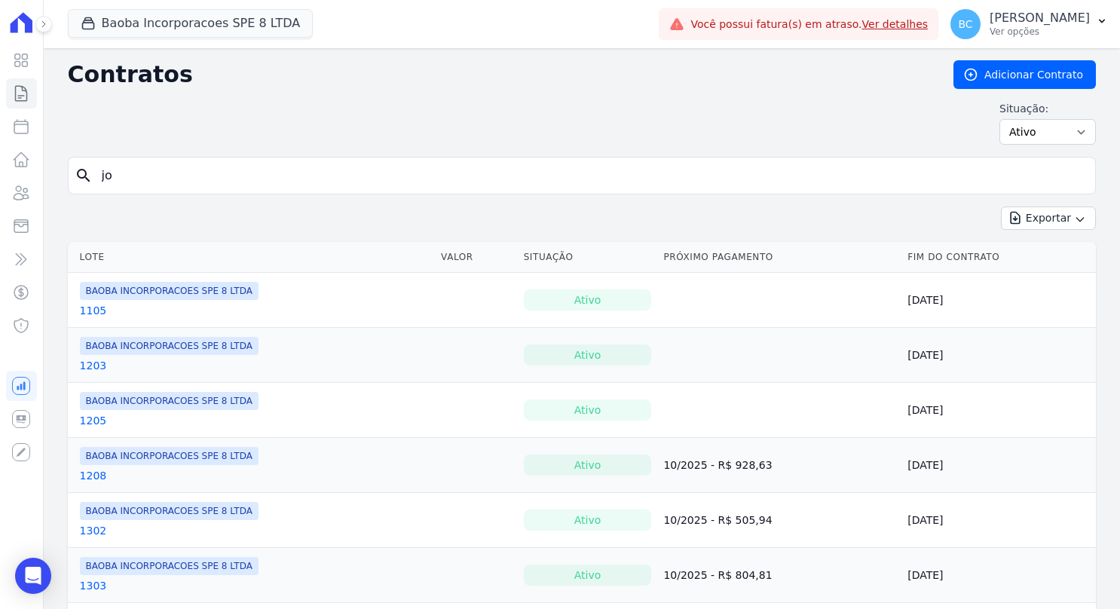
drag, startPoint x: 182, startPoint y: 178, endPoint x: 0, endPoint y: 184, distance: 181.7
click at [0, 184] on html "Visão Geral Contratos Parcelas Lotes Clientes Minha Carteira Transferências Cré…" at bounding box center [560, 304] width 1120 height 609
type input "alexandre jjo"
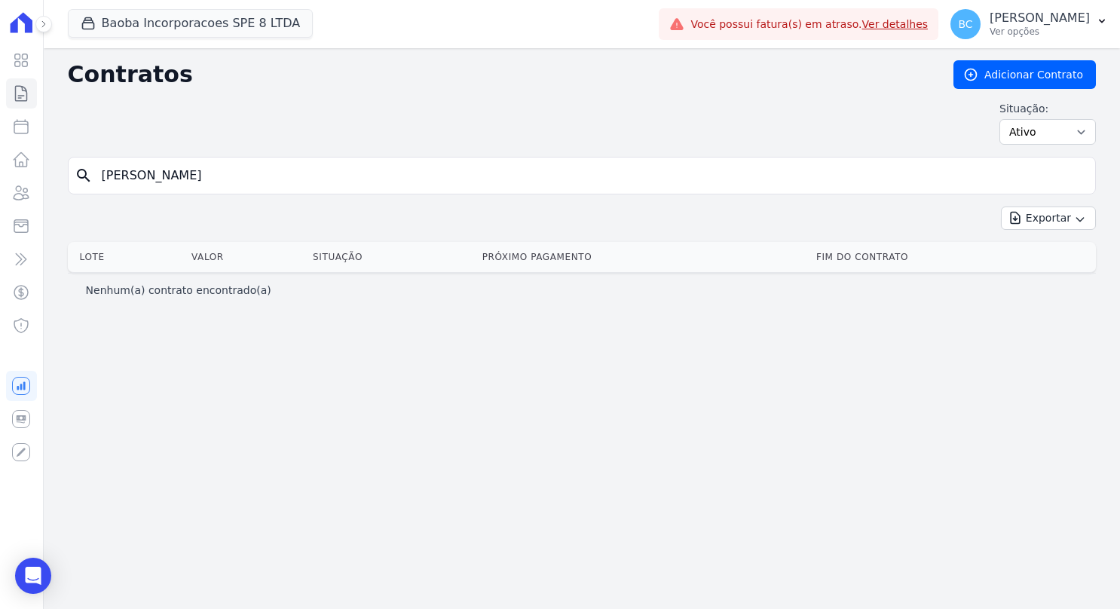
drag, startPoint x: 155, startPoint y: 176, endPoint x: 208, endPoint y: 176, distance: 52.7
click at [208, 176] on input "alexandre jjo" at bounding box center [591, 175] width 996 height 30
type input "alexandre jo"
click at [209, 180] on input "alexandre jo" at bounding box center [591, 175] width 996 height 30
click at [24, 121] on icon at bounding box center [21, 127] width 14 height 14
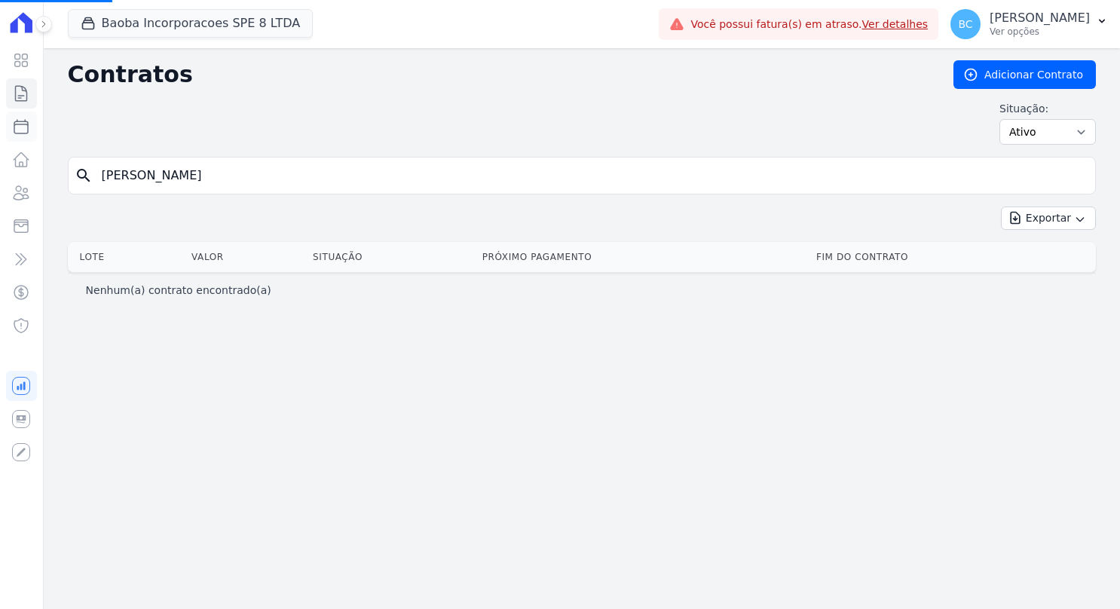
select select
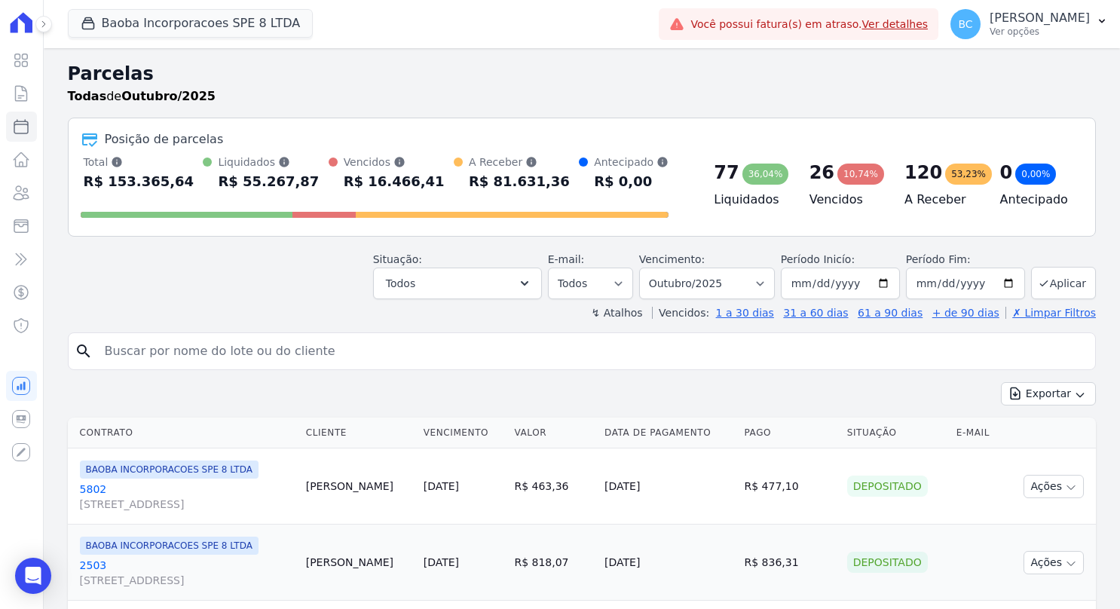
drag, startPoint x: 274, startPoint y: 341, endPoint x: 286, endPoint y: 341, distance: 12.8
click at [274, 341] on input "search" at bounding box center [592, 351] width 993 height 30
type input "[PERSON_NAME]"
select select
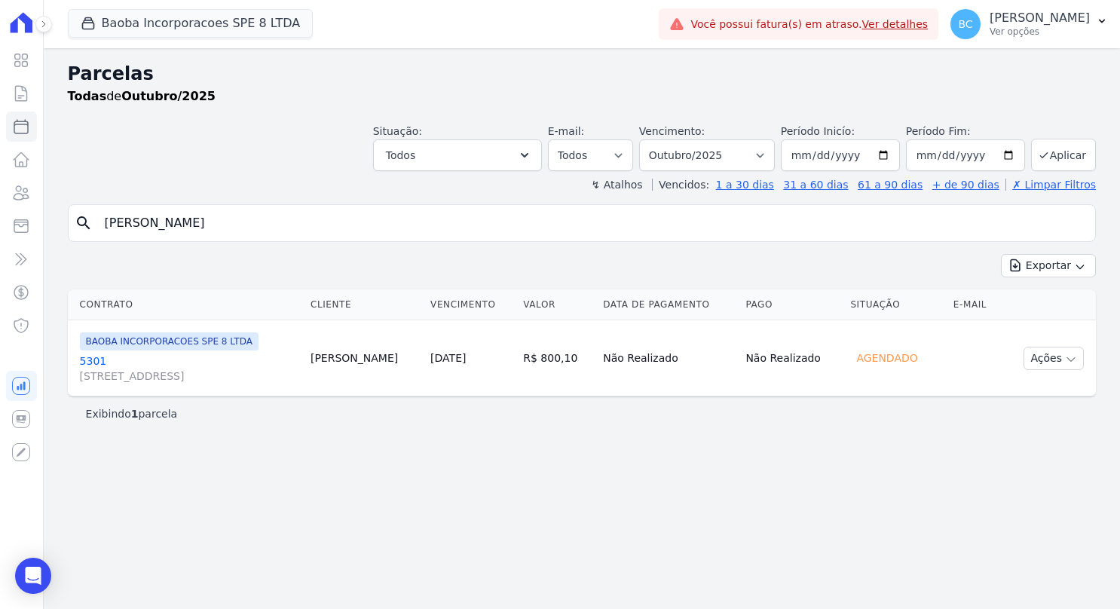
click at [98, 356] on link "5301 [STREET_ADDRESS]" at bounding box center [189, 368] width 219 height 30
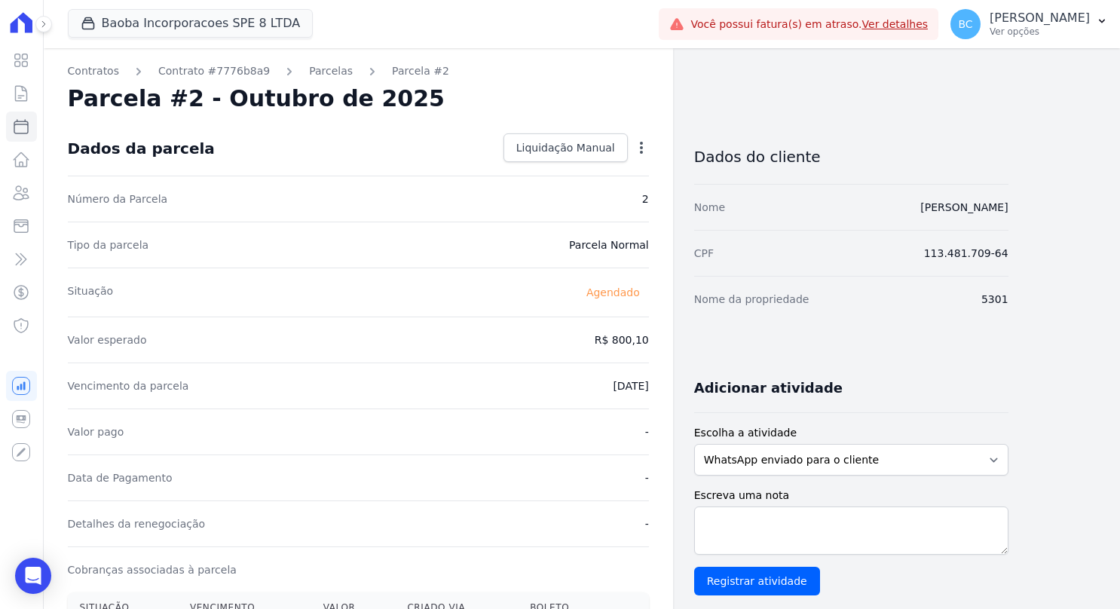
select select
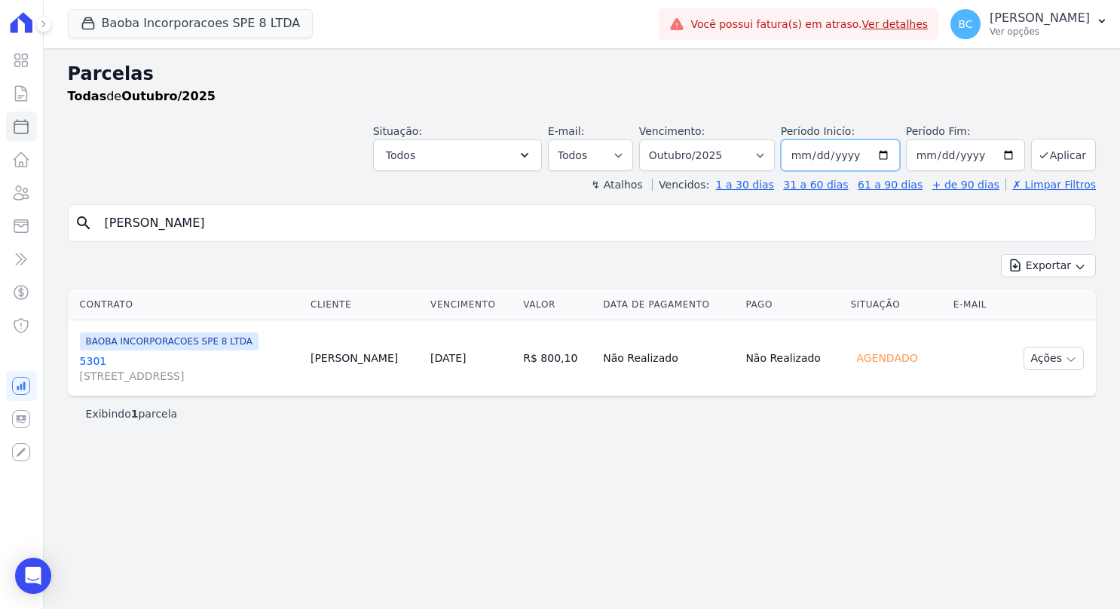
click at [885, 157] on input "2025-10-01" at bounding box center [840, 155] width 119 height 32
click at [1009, 159] on input "2025-10-31" at bounding box center [965, 155] width 119 height 32
type input "[DATE]"
click at [894, 157] on input "2025-10-01" at bounding box center [840, 155] width 119 height 32
type input "[DATE]"
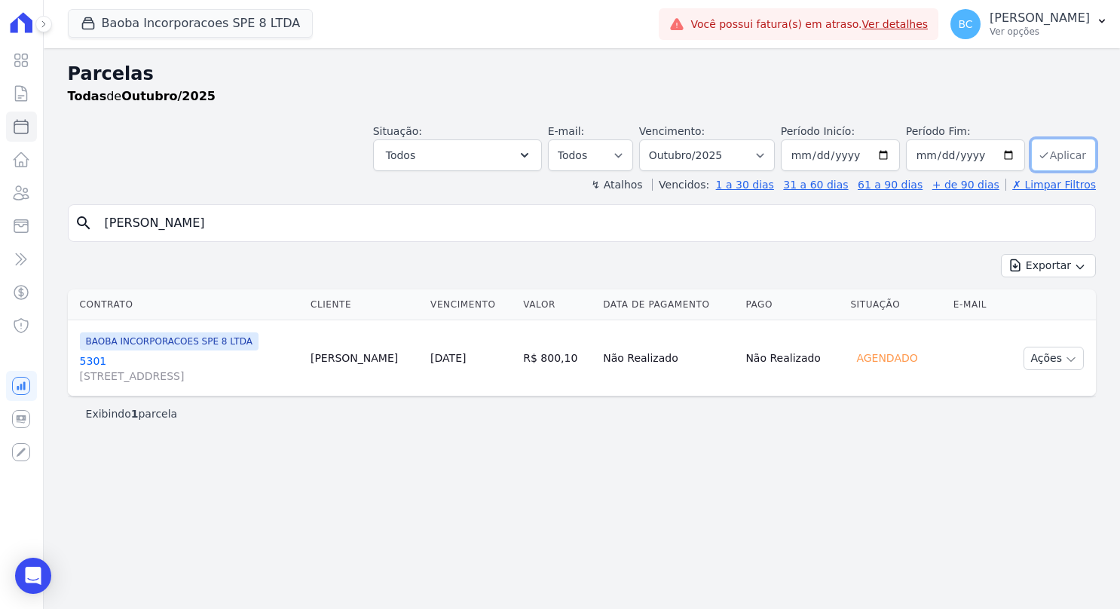
click at [1058, 152] on button "Aplicar" at bounding box center [1063, 155] width 65 height 32
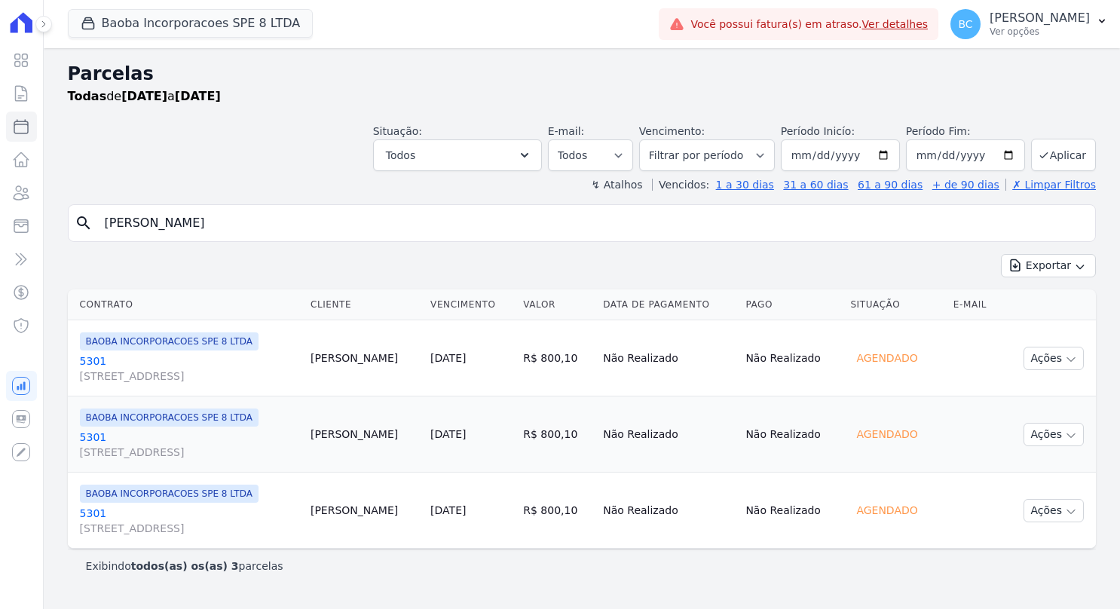
select select
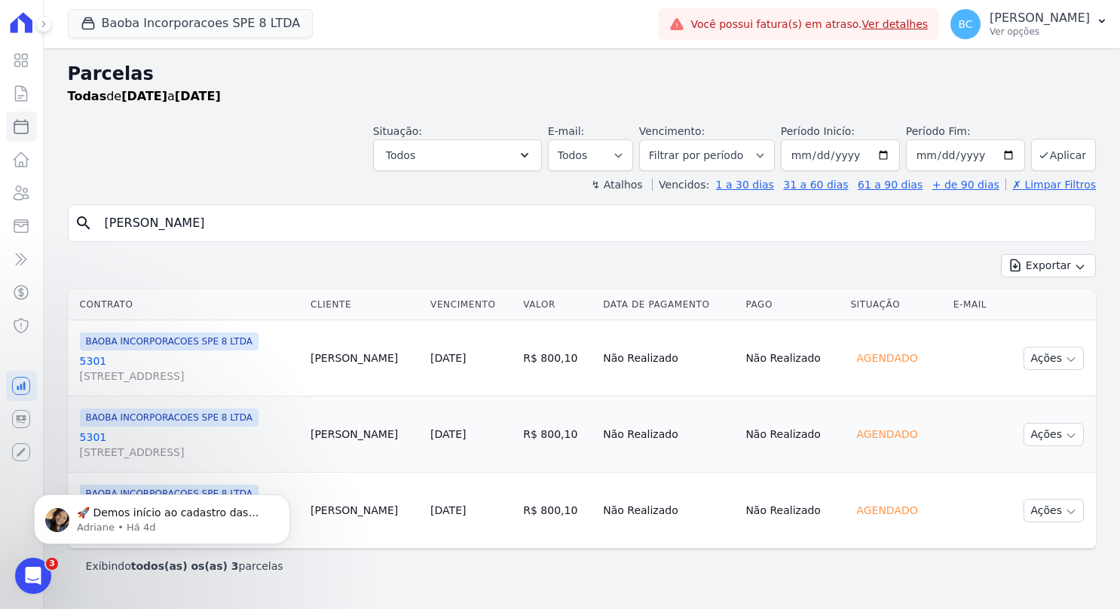
click at [96, 361] on link "5301 [STREET_ADDRESS]" at bounding box center [189, 368] width 219 height 30
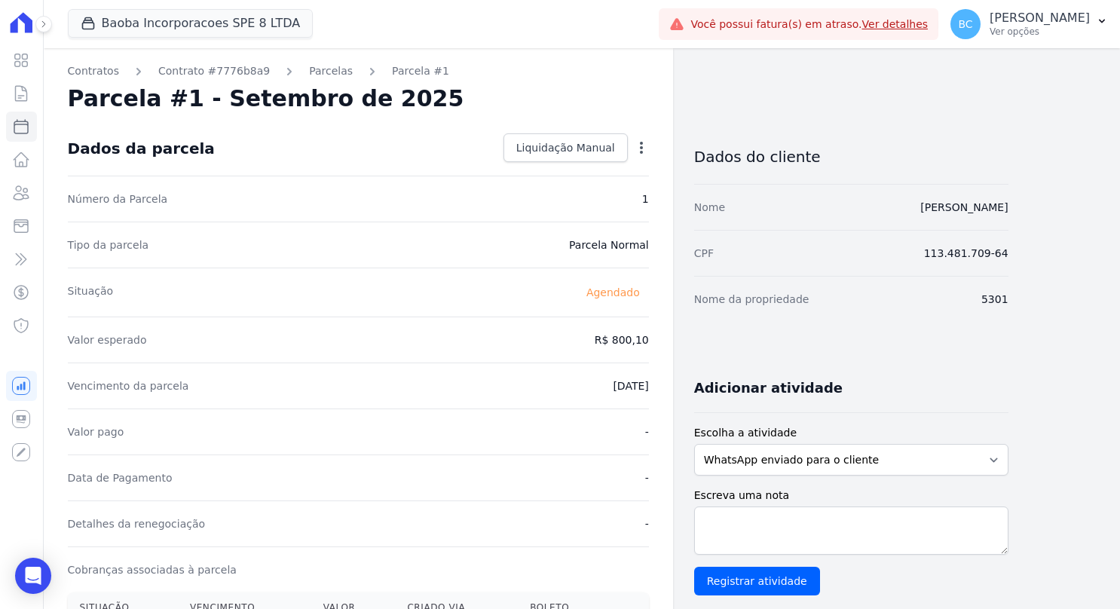
select select
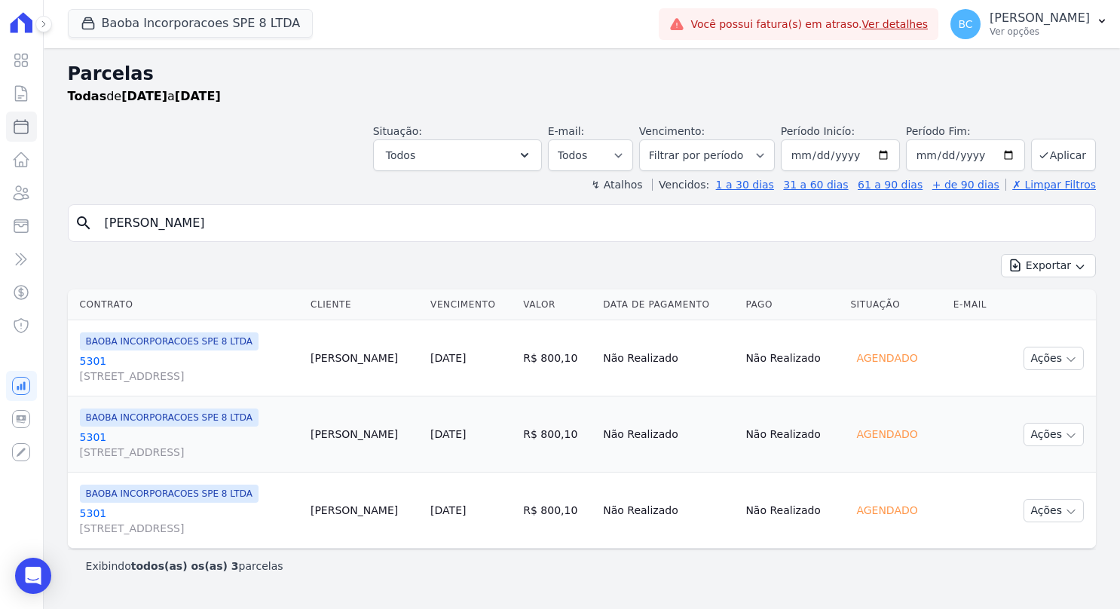
click at [86, 434] on link "5301 [STREET_ADDRESS]" at bounding box center [189, 444] width 219 height 30
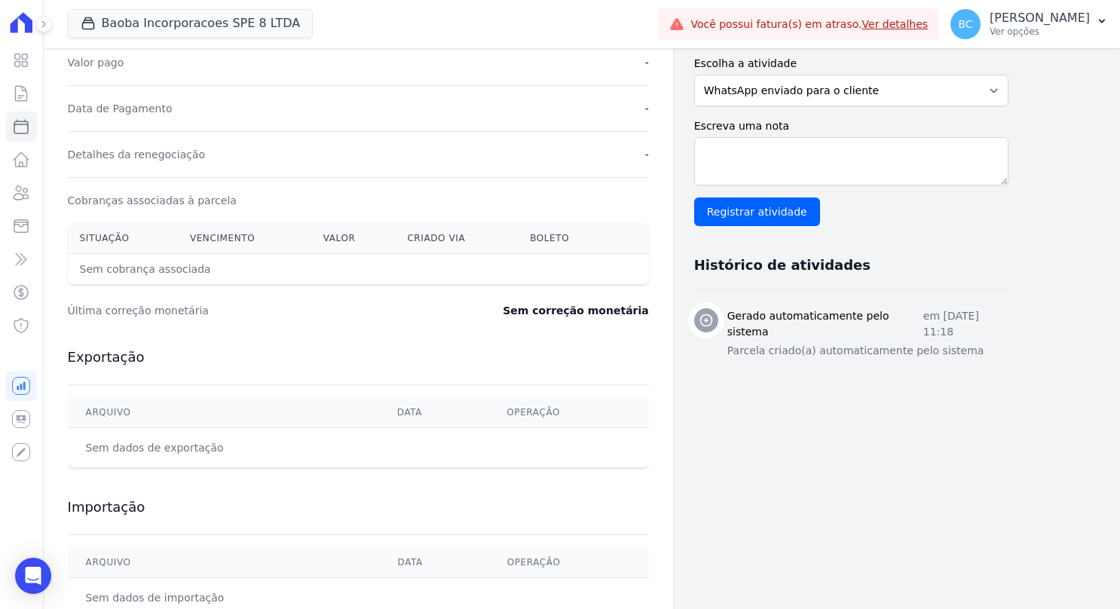
scroll to position [377, 0]
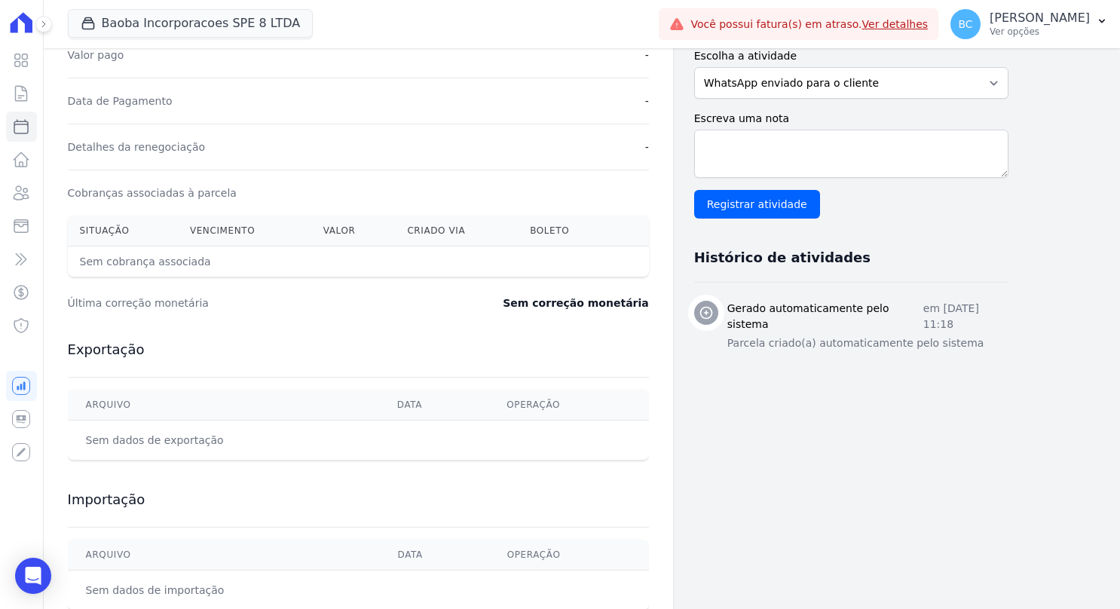
select select
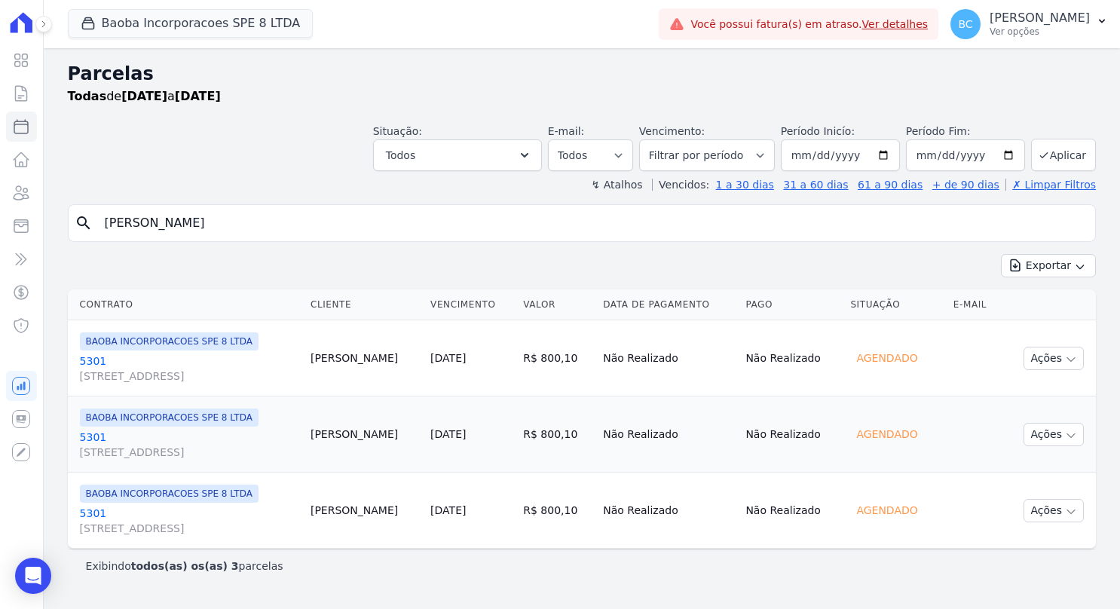
click at [87, 512] on link "5301 [STREET_ADDRESS]" at bounding box center [189, 521] width 219 height 30
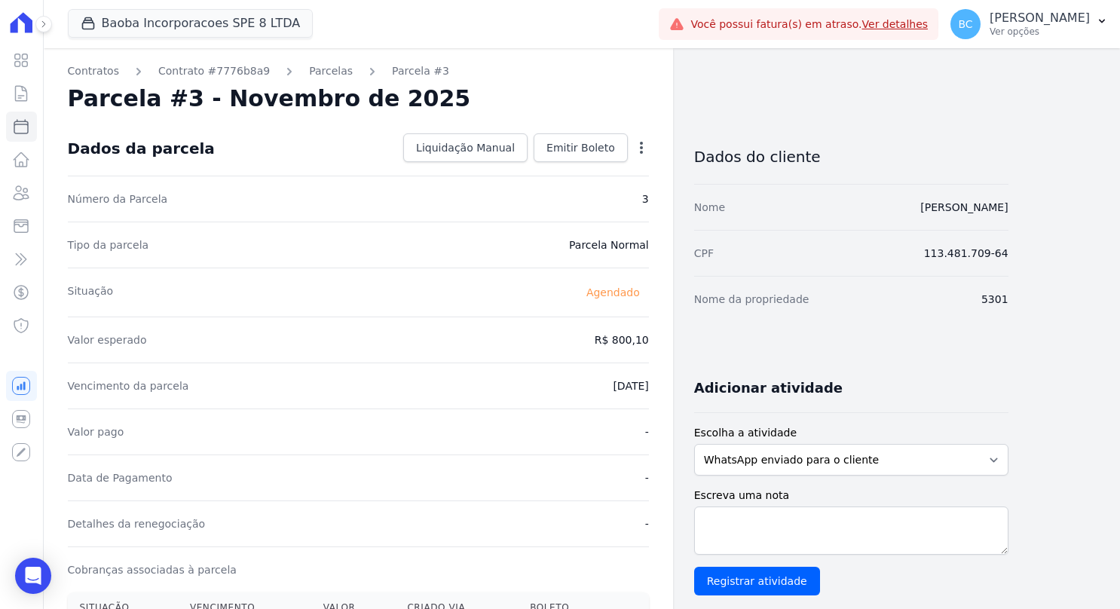
select select
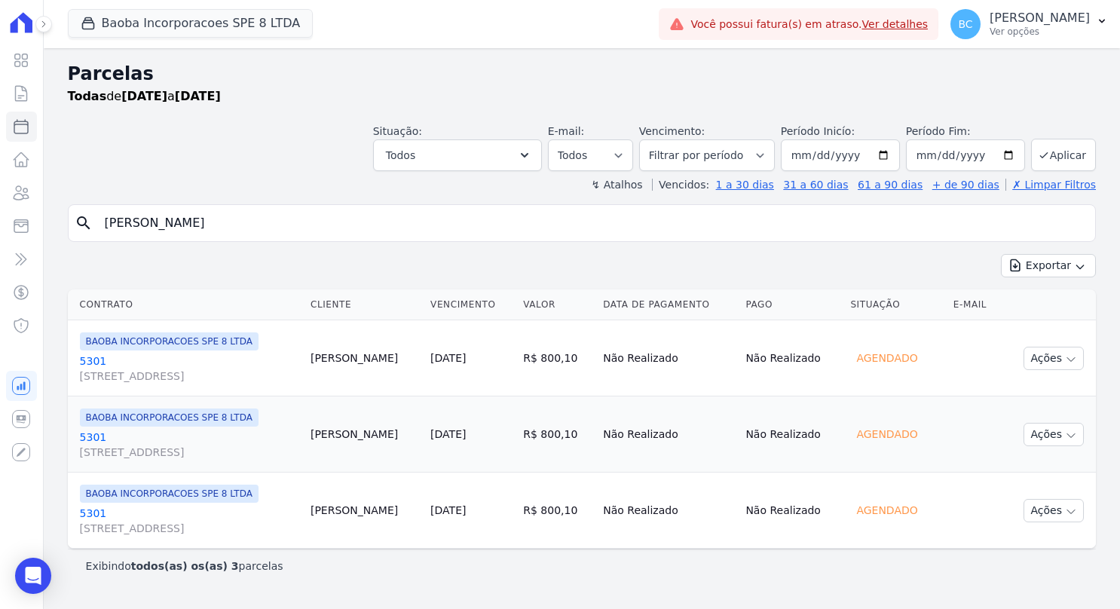
click at [95, 359] on link "5301 [STREET_ADDRESS]" at bounding box center [189, 368] width 219 height 30
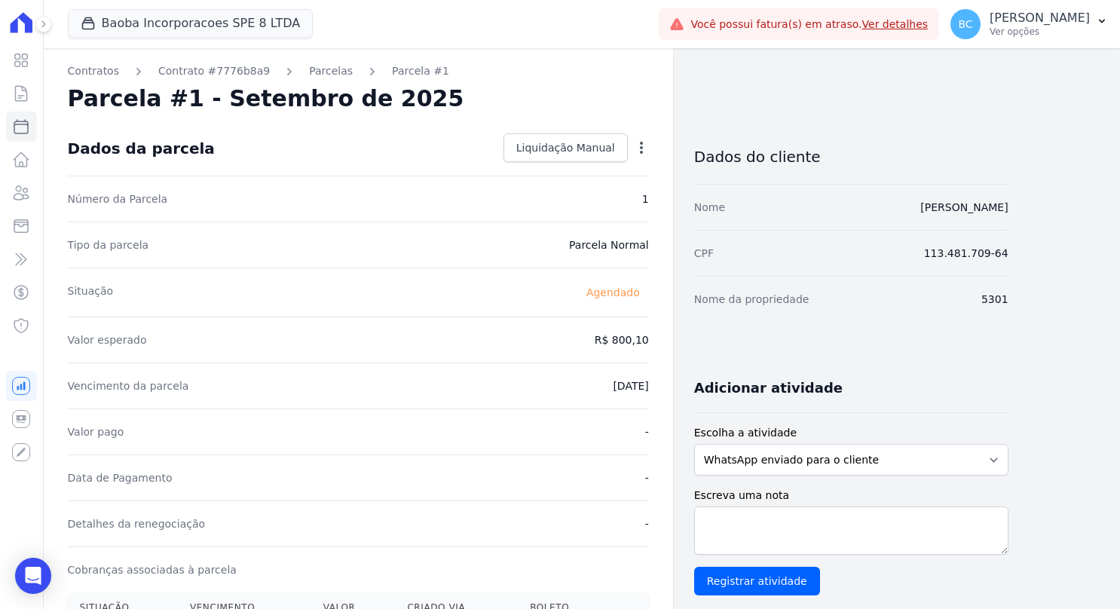
click at [640, 151] on icon "button" at bounding box center [641, 148] width 3 height 12
click at [484, 335] on div "Valor esperado R$ 800,10" at bounding box center [358, 339] width 581 height 46
click at [648, 149] on icon "button" at bounding box center [641, 147] width 15 height 15
click at [644, 148] on icon "button" at bounding box center [641, 147] width 15 height 15
click at [641, 148] on icon "button" at bounding box center [641, 148] width 3 height 12
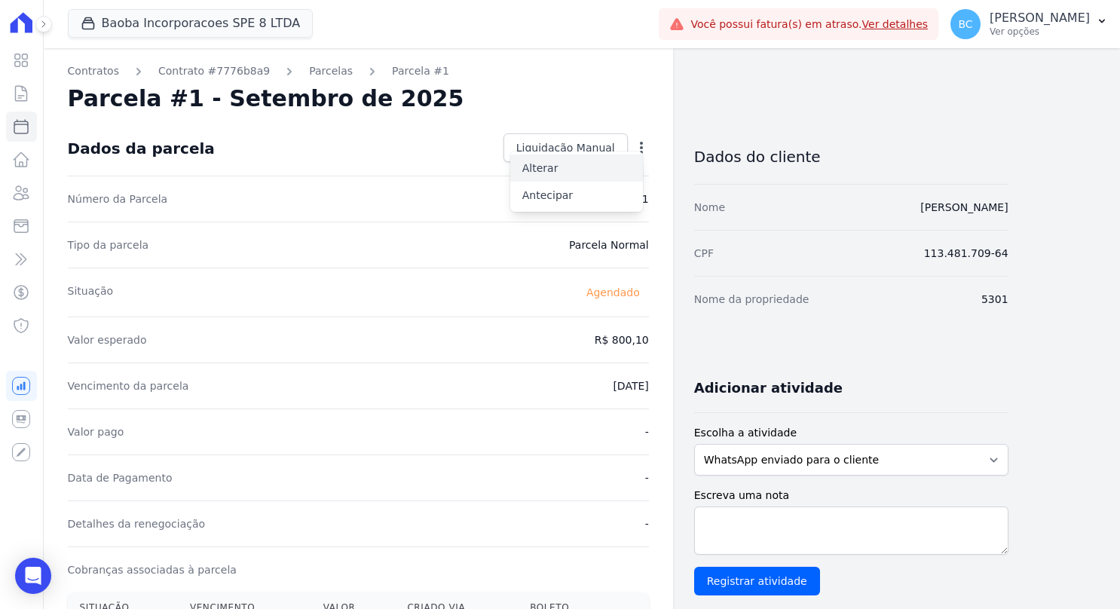
click at [578, 173] on link "Alterar" at bounding box center [576, 167] width 133 height 27
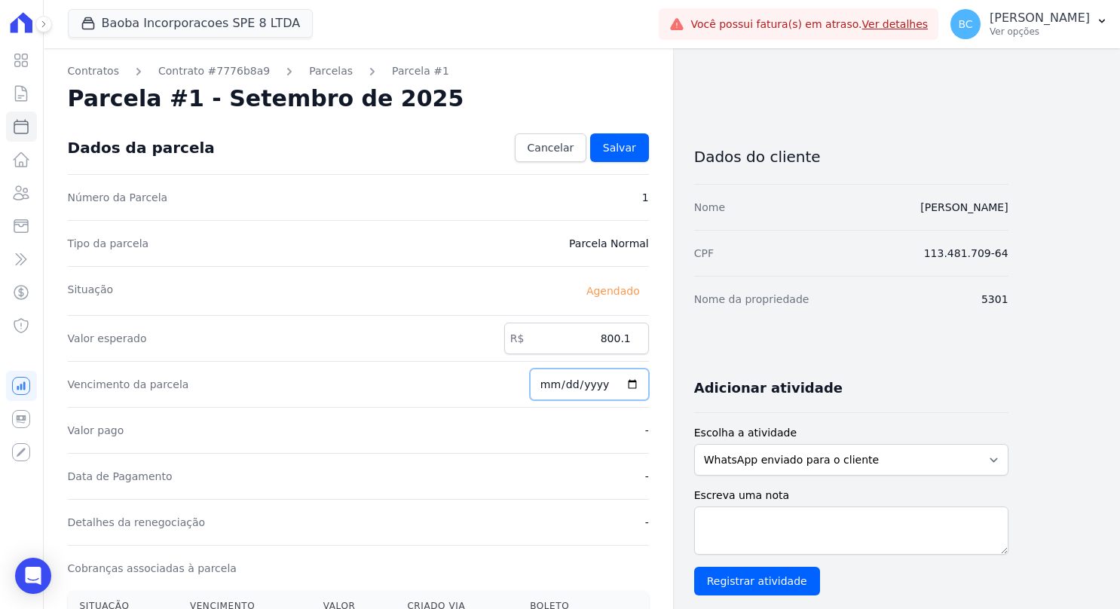
click at [627, 380] on input "2025-09-10" at bounding box center [589, 384] width 119 height 32
type input "[DATE]"
click at [585, 336] on input "800.1" at bounding box center [576, 338] width 145 height 32
click at [625, 158] on link "Salvar" at bounding box center [619, 147] width 59 height 29
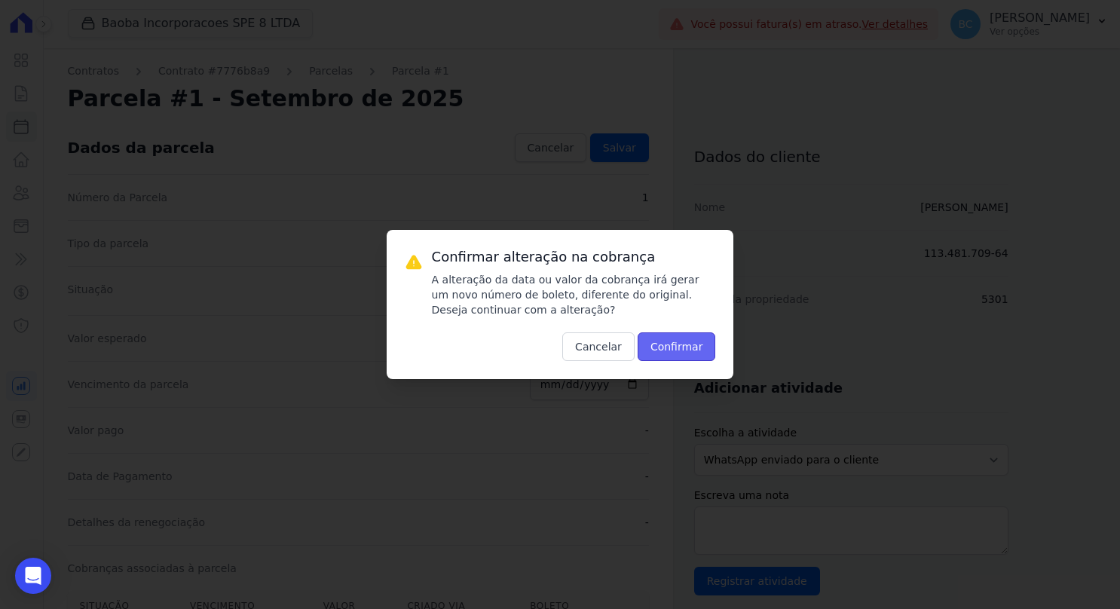
click at [683, 350] on button "Confirmar" at bounding box center [676, 346] width 78 height 29
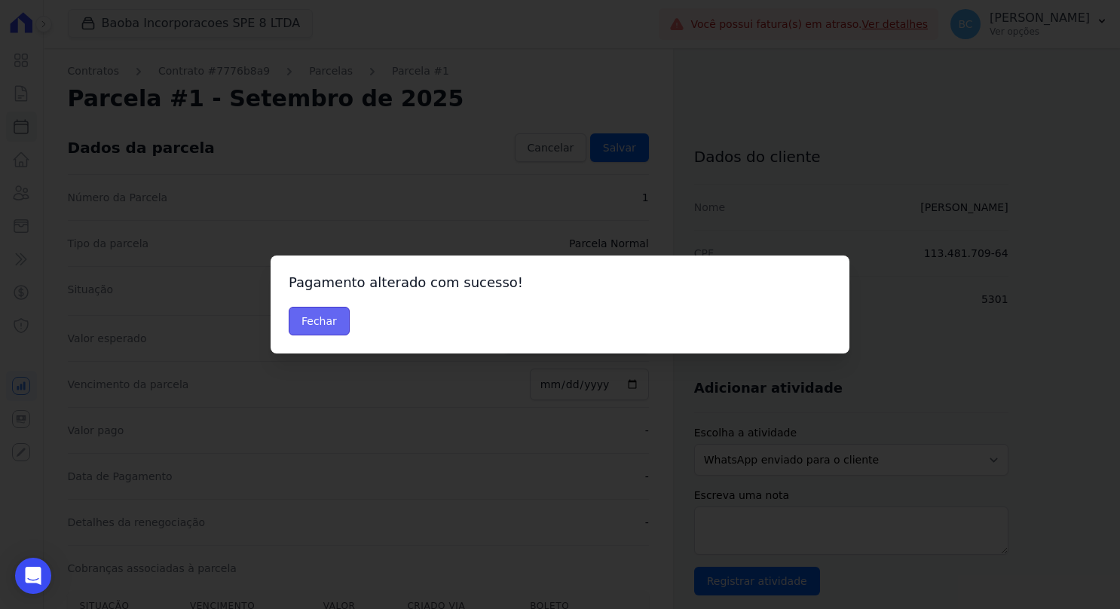
click at [327, 321] on button "Fechar" at bounding box center [319, 321] width 61 height 29
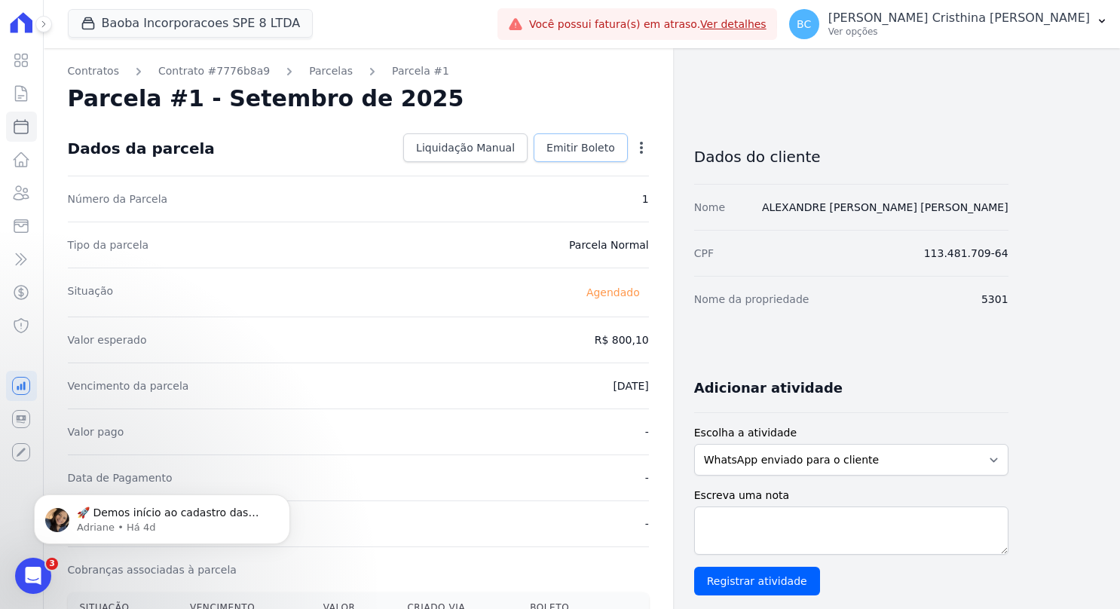
click at [576, 152] on span "Emitir Boleto" at bounding box center [580, 147] width 69 height 15
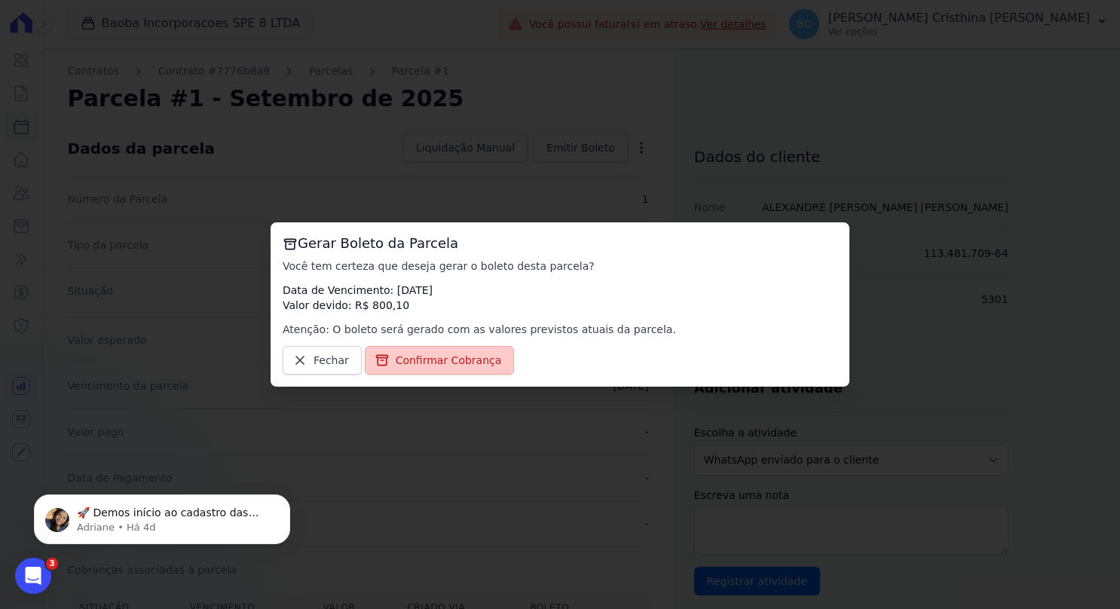
click at [408, 363] on span "Confirmar Cobrança" at bounding box center [449, 360] width 106 height 15
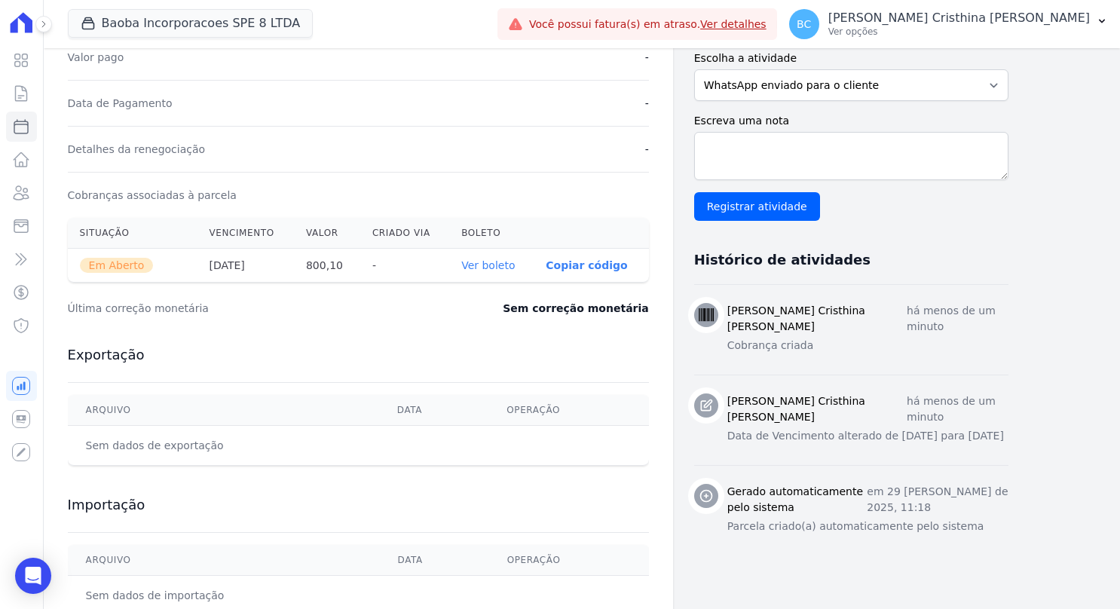
scroll to position [377, 0]
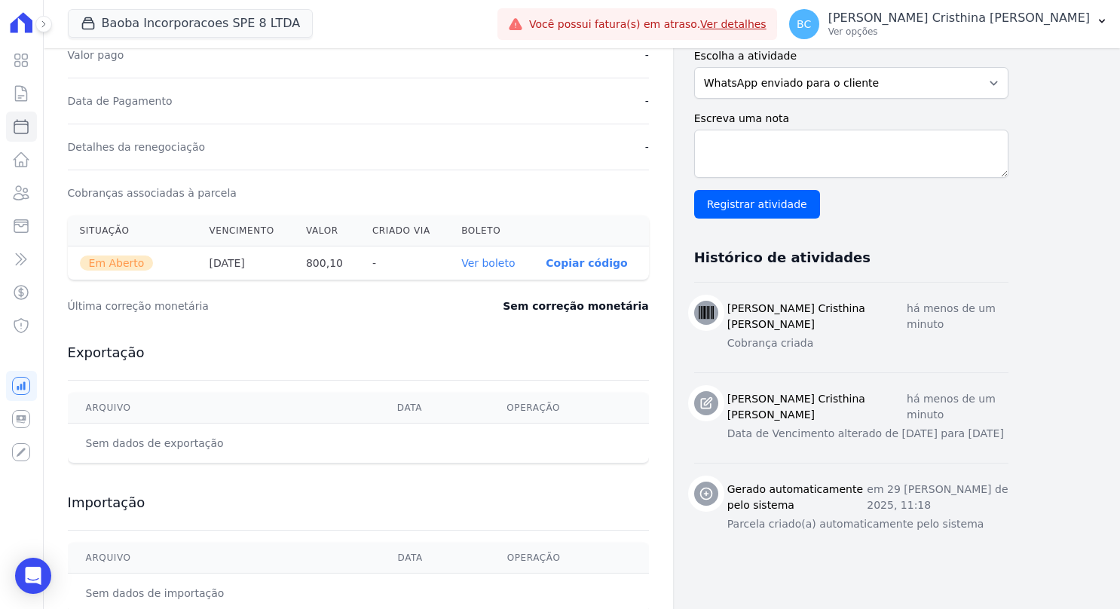
click at [494, 265] on link "Ver boleto" at bounding box center [487, 263] width 53 height 12
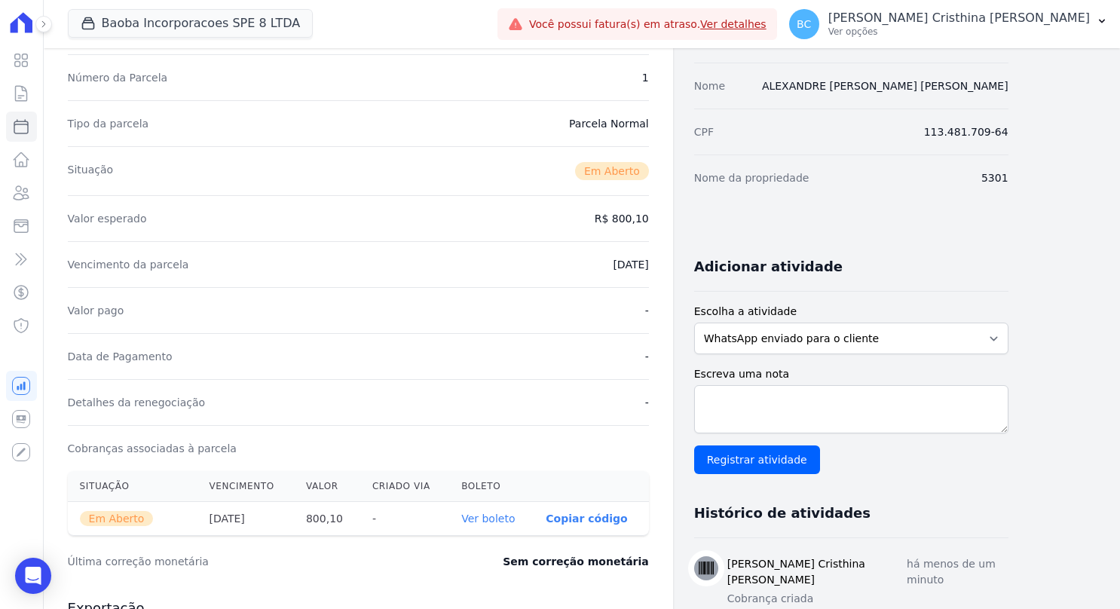
scroll to position [0, 0]
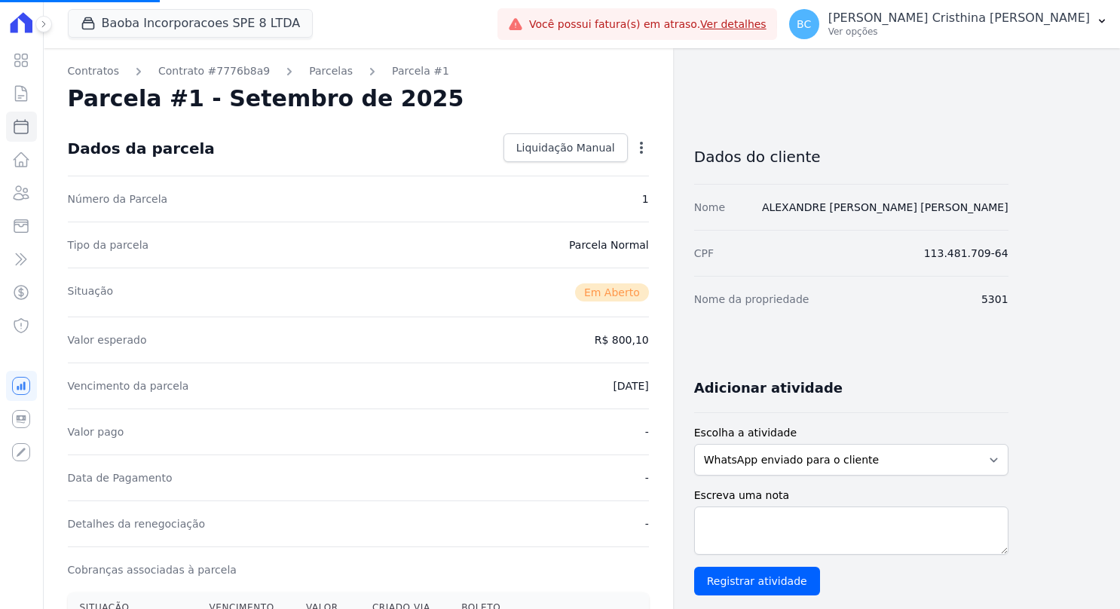
select select
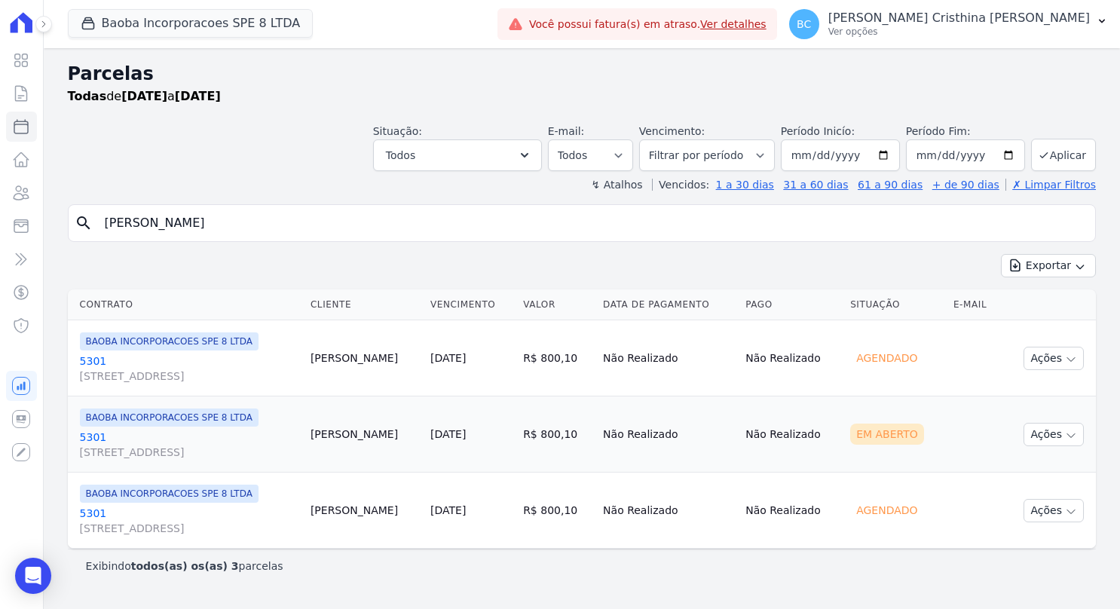
click at [96, 435] on link "5301 AV SETE DE SETEMBRO, 4995, LOJA 02 COND NEW ORLEANSRESIDENC" at bounding box center [189, 444] width 219 height 30
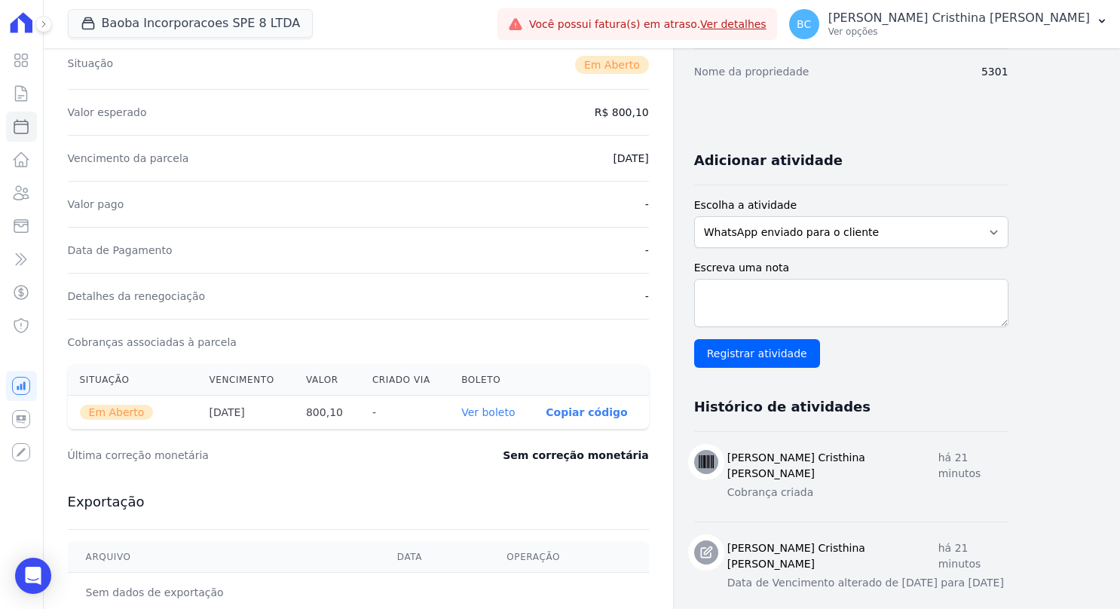
scroll to position [377, 0]
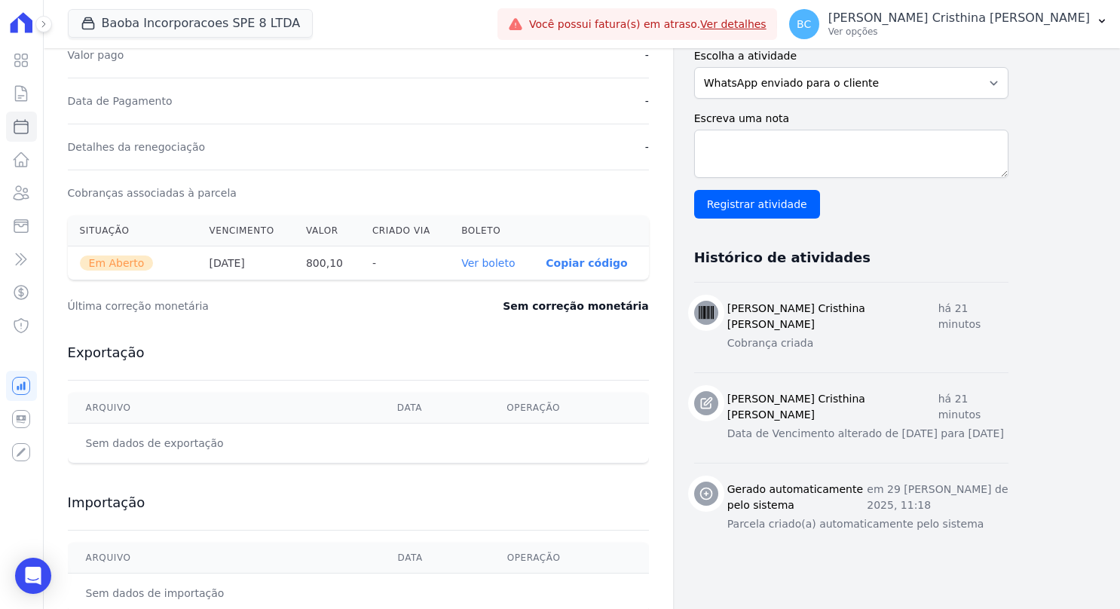
select select
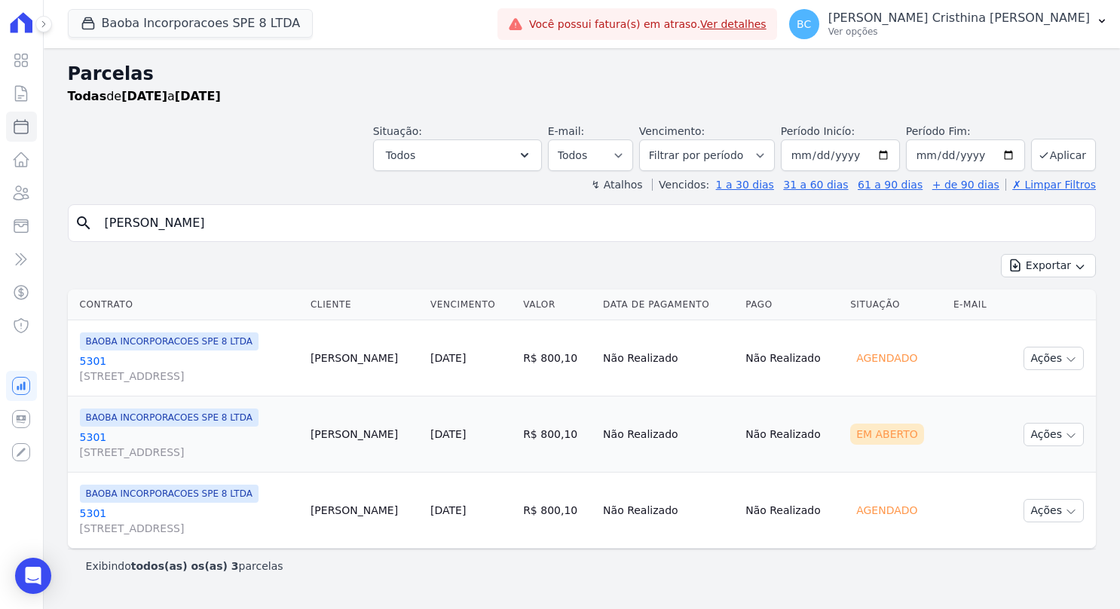
click at [95, 360] on link "5301 AV SETE DE SETEMBRO, 4995, LOJA 02 COND NEW ORLEANSRESIDENC" at bounding box center [189, 368] width 219 height 30
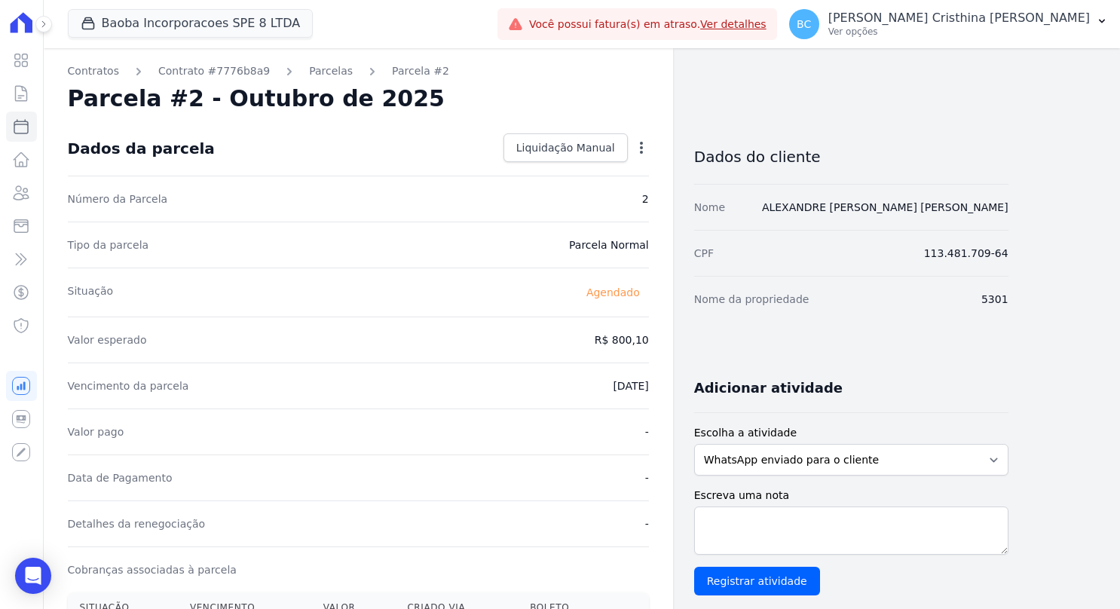
click at [640, 152] on icon "button" at bounding box center [641, 148] width 3 height 12
click at [561, 171] on link "Alterar" at bounding box center [576, 167] width 133 height 27
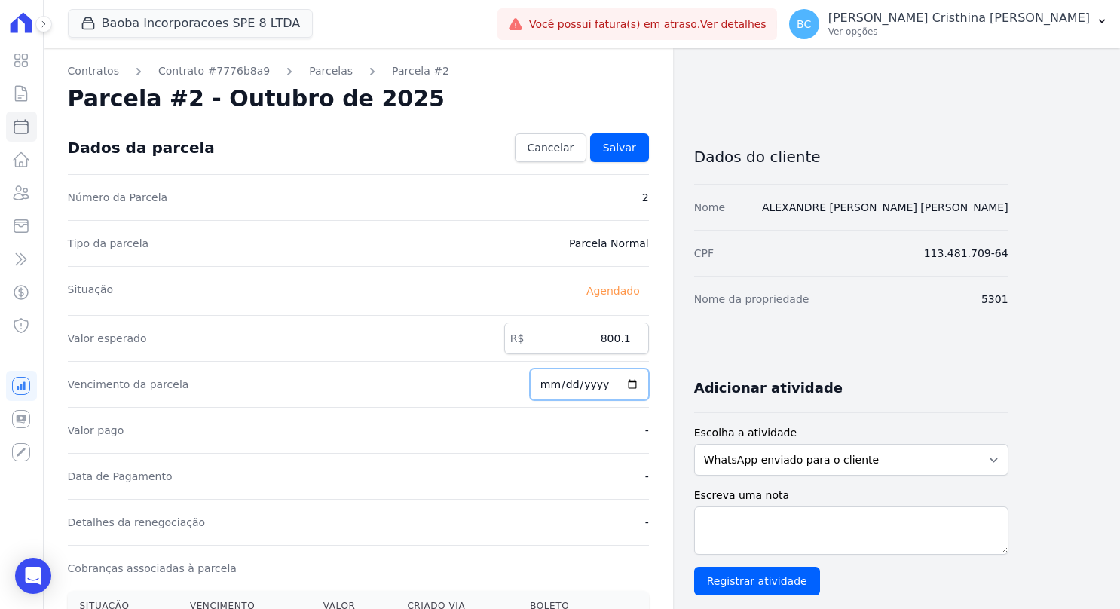
click at [633, 383] on input "2025-10-10" at bounding box center [589, 384] width 119 height 32
type input "2025-10-15"
click at [624, 160] on link "Salvar" at bounding box center [619, 147] width 59 height 29
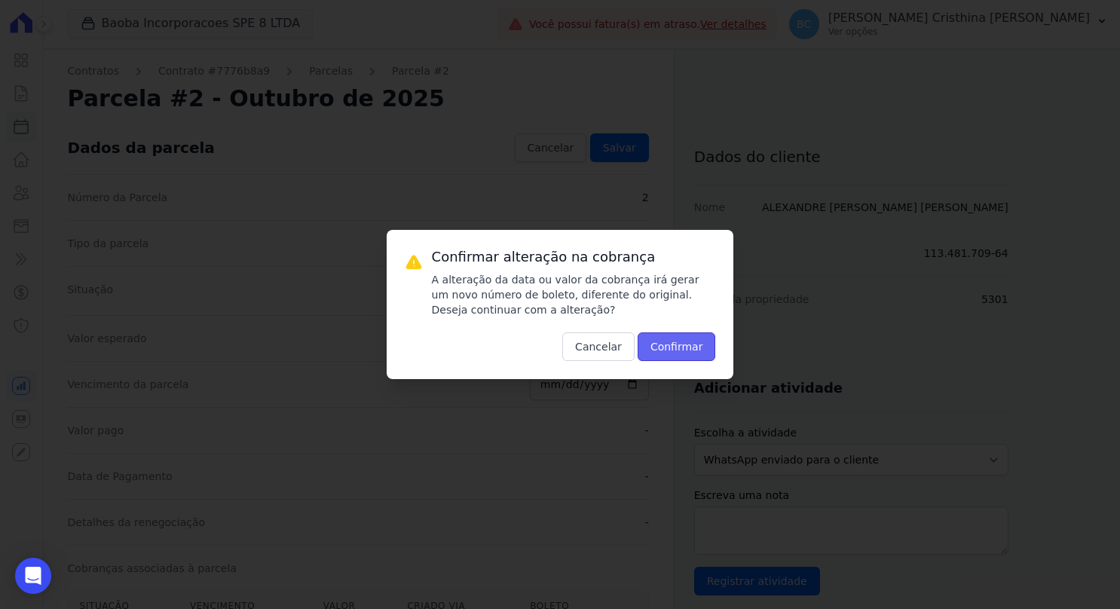
click at [673, 357] on button "Confirmar" at bounding box center [676, 346] width 78 height 29
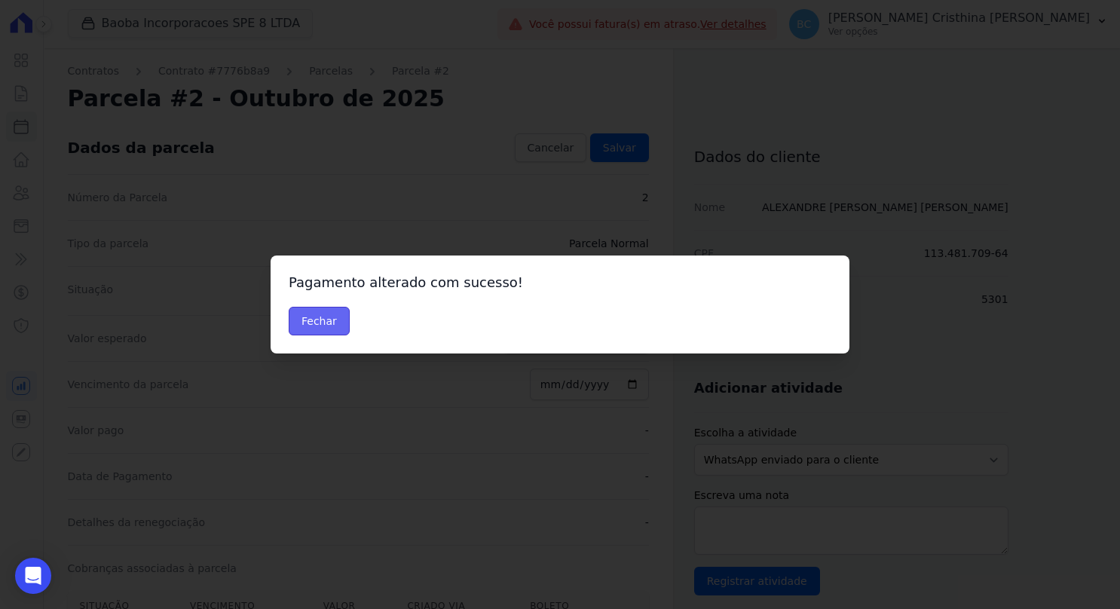
click at [329, 322] on button "Fechar" at bounding box center [319, 321] width 61 height 29
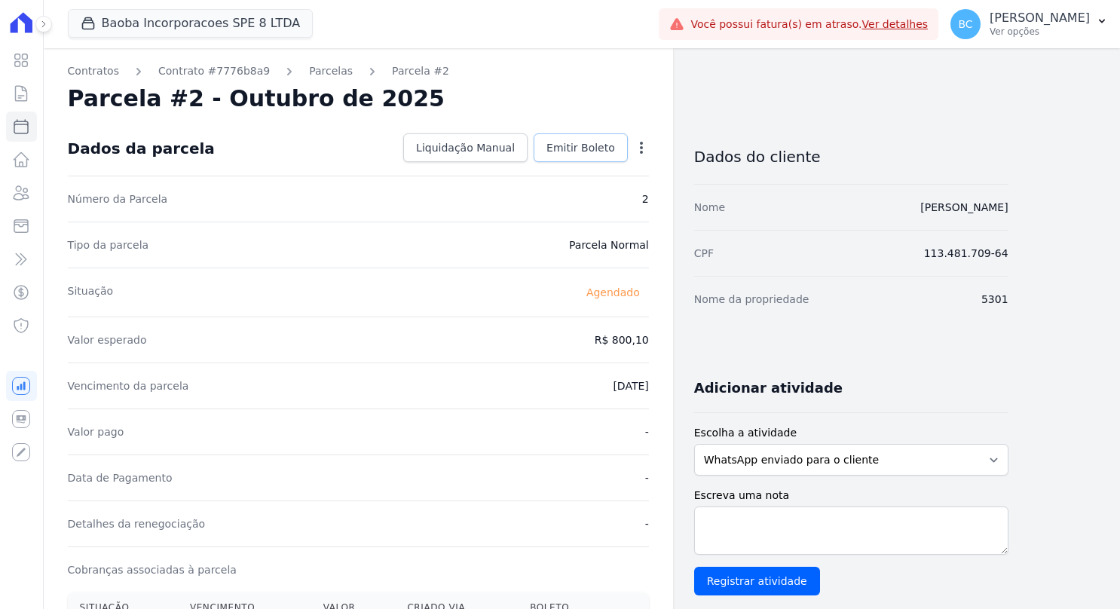
click at [579, 154] on link "Emitir Boleto" at bounding box center [580, 147] width 94 height 29
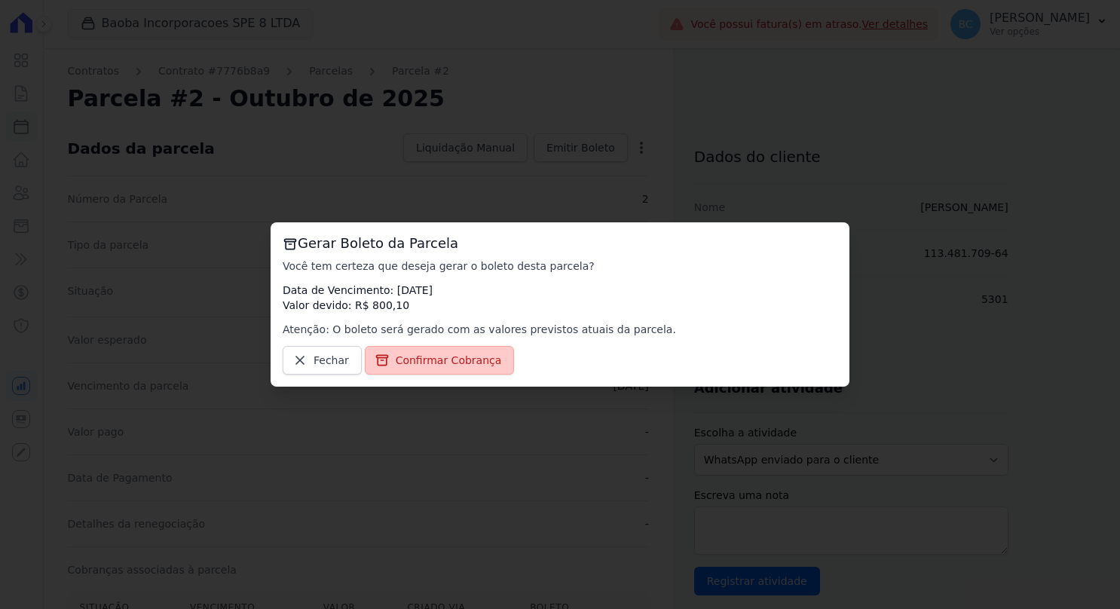
click at [405, 374] on link "Confirmar Cobrança" at bounding box center [440, 360] width 150 height 29
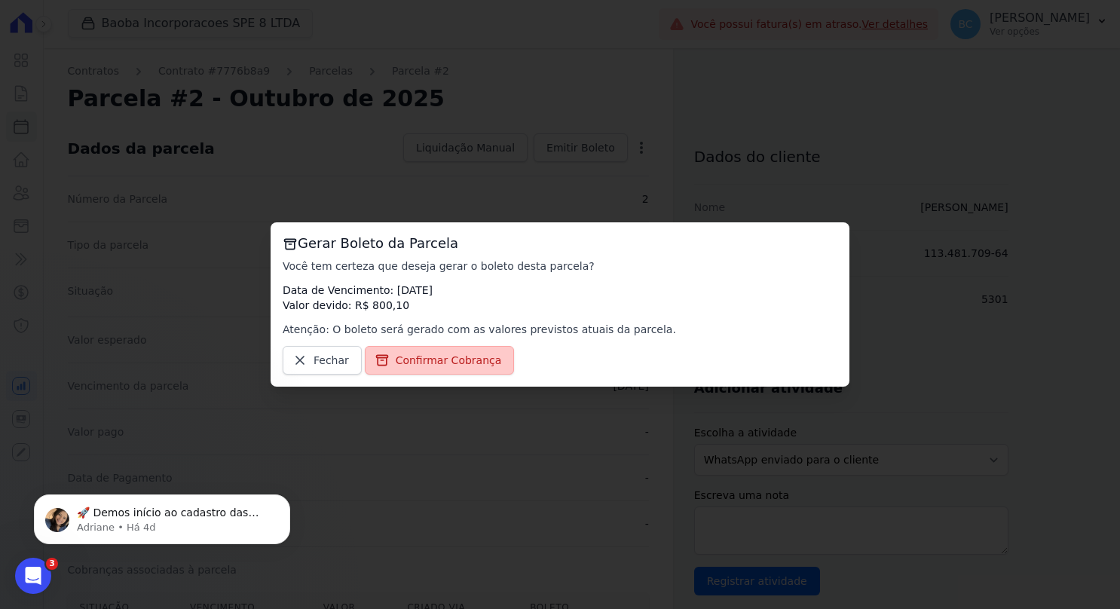
click at [401, 365] on span "Confirmar Cobrança" at bounding box center [449, 360] width 106 height 15
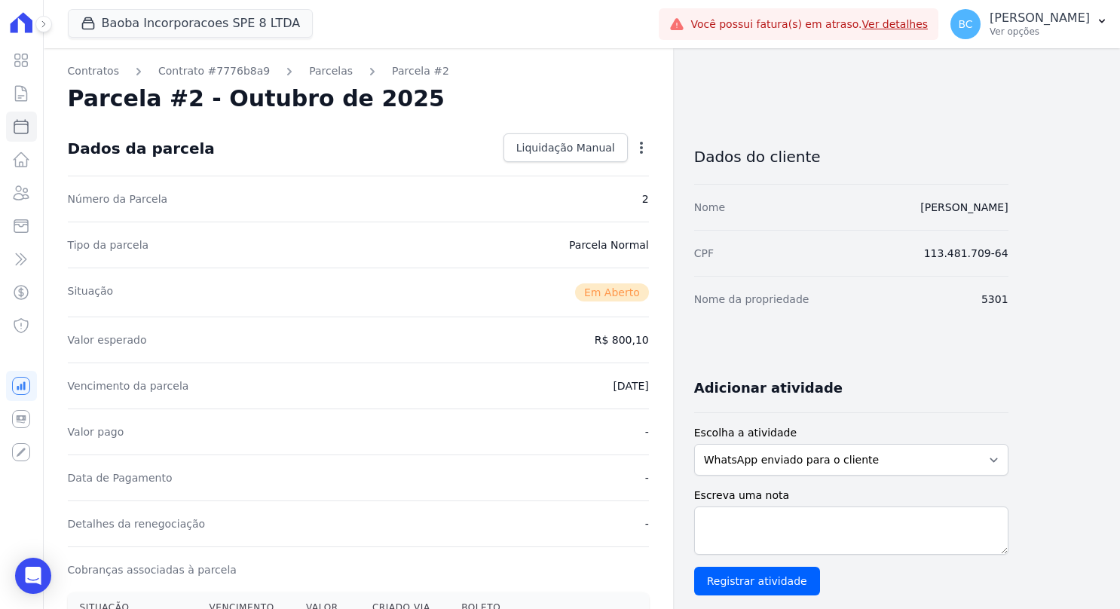
scroll to position [301, 0]
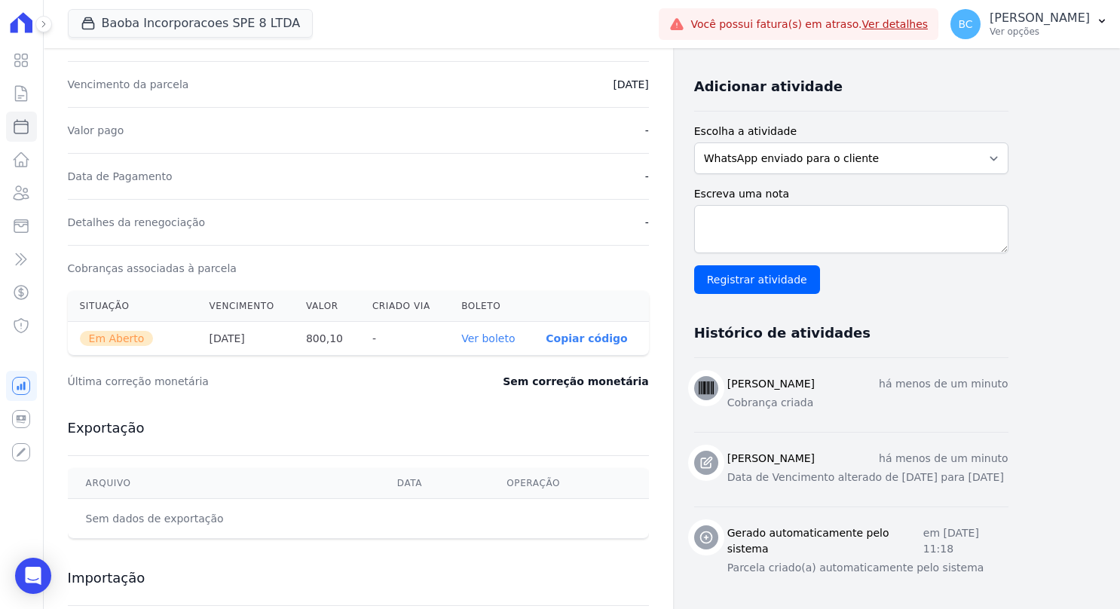
click at [499, 335] on link "Ver boleto" at bounding box center [487, 338] width 53 height 12
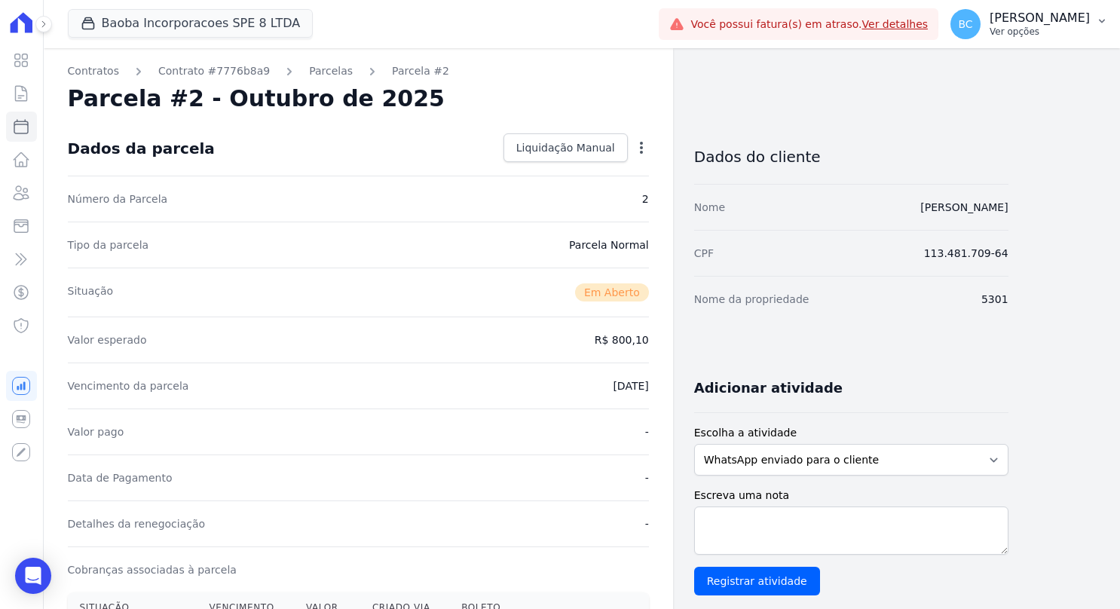
click at [989, 33] on p "Ver opções" at bounding box center [1039, 32] width 100 height 12
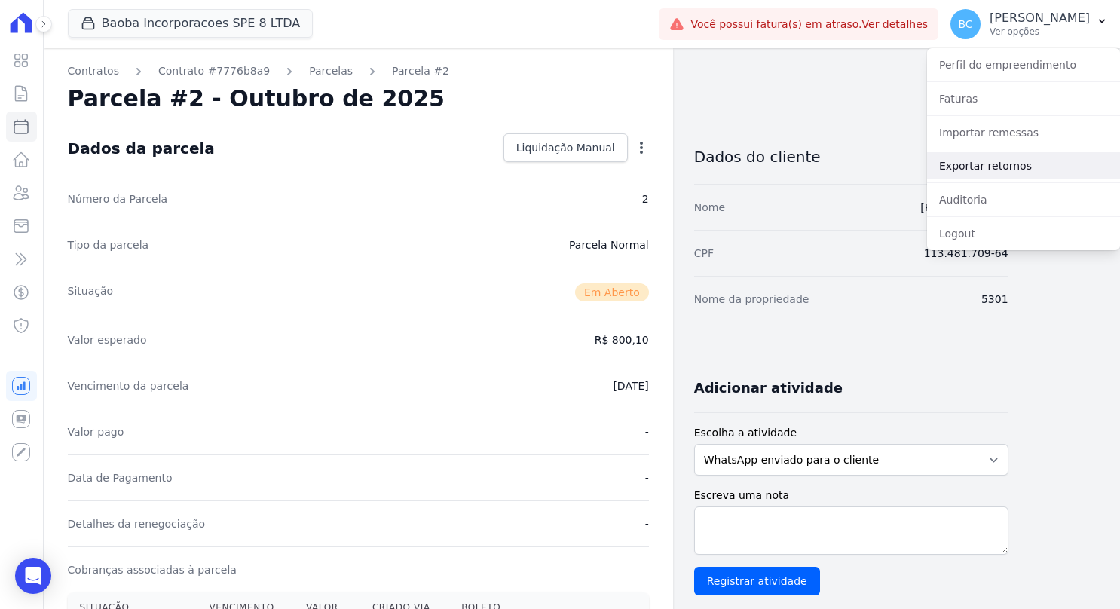
click at [966, 173] on link "Exportar retornos" at bounding box center [1023, 165] width 193 height 27
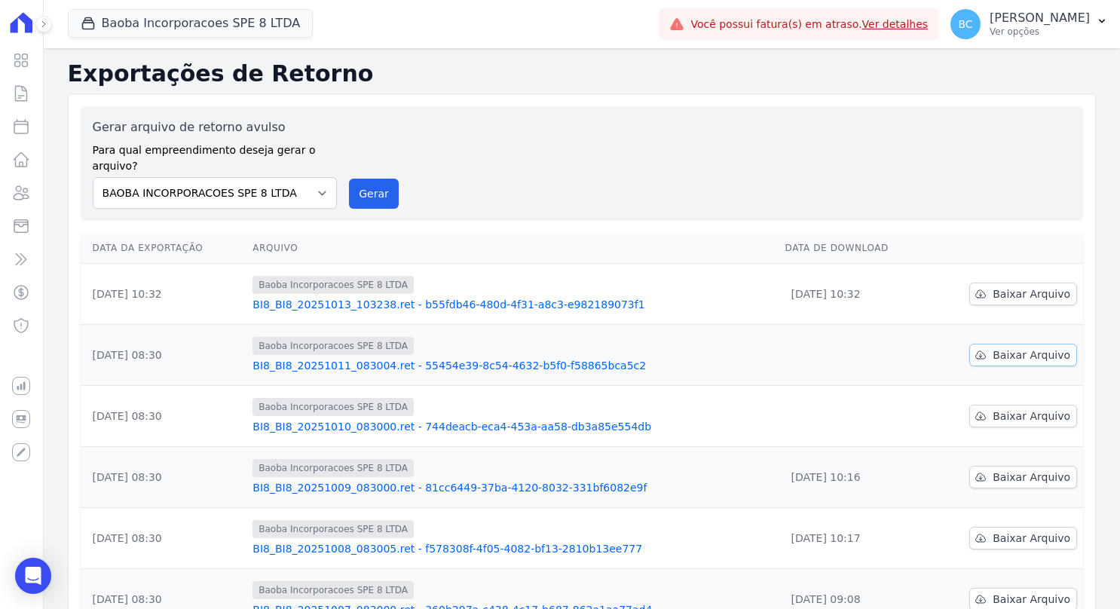
click at [1027, 347] on span "Baixar Arquivo" at bounding box center [1031, 354] width 78 height 15
click at [1014, 408] on span "Baixar Arquivo" at bounding box center [1031, 415] width 78 height 15
click at [1032, 408] on span "Baixar Arquivo" at bounding box center [1031, 415] width 78 height 15
click at [1048, 347] on span "Baixar Arquivo" at bounding box center [1031, 354] width 78 height 15
